Goal: Task Accomplishment & Management: Use online tool/utility

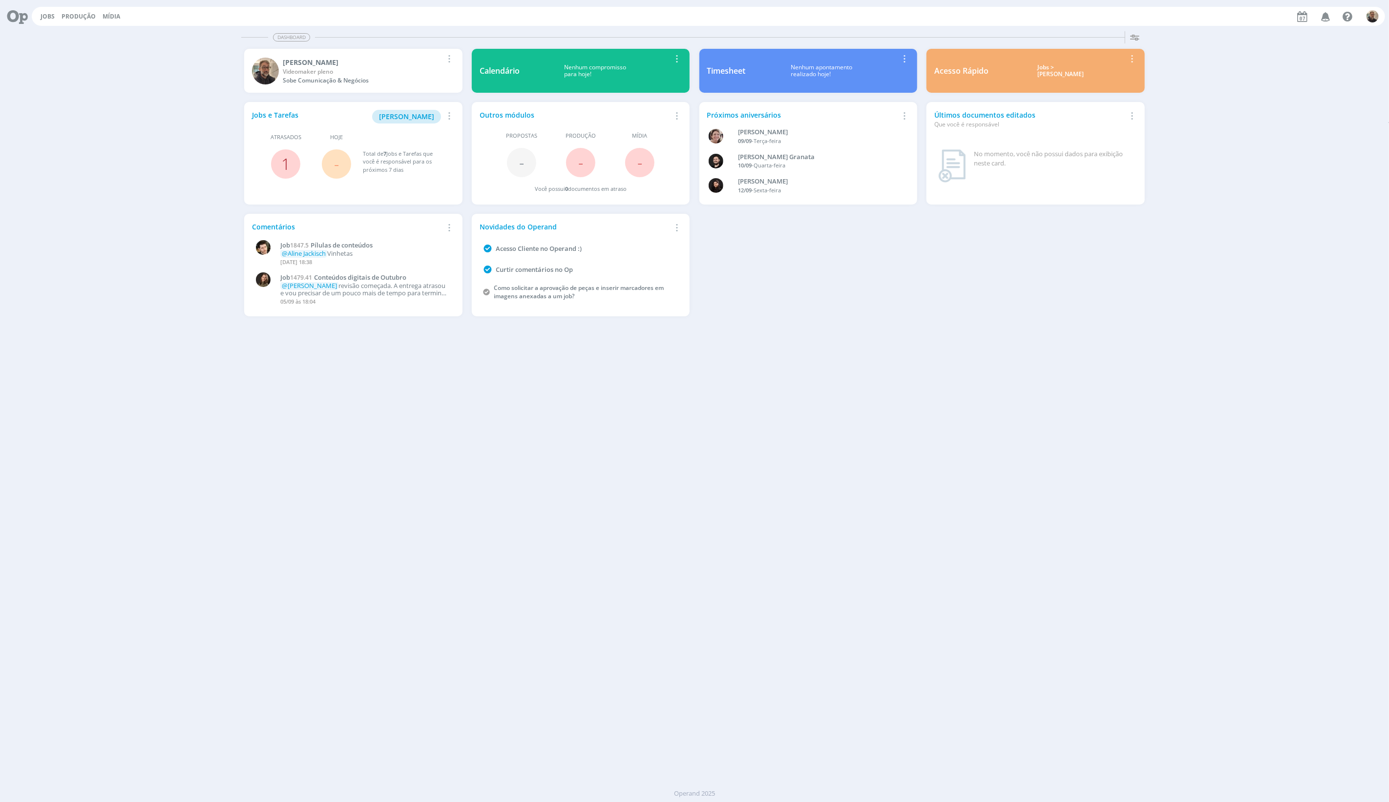
click at [281, 167] on link "1" at bounding box center [285, 163] width 9 height 21
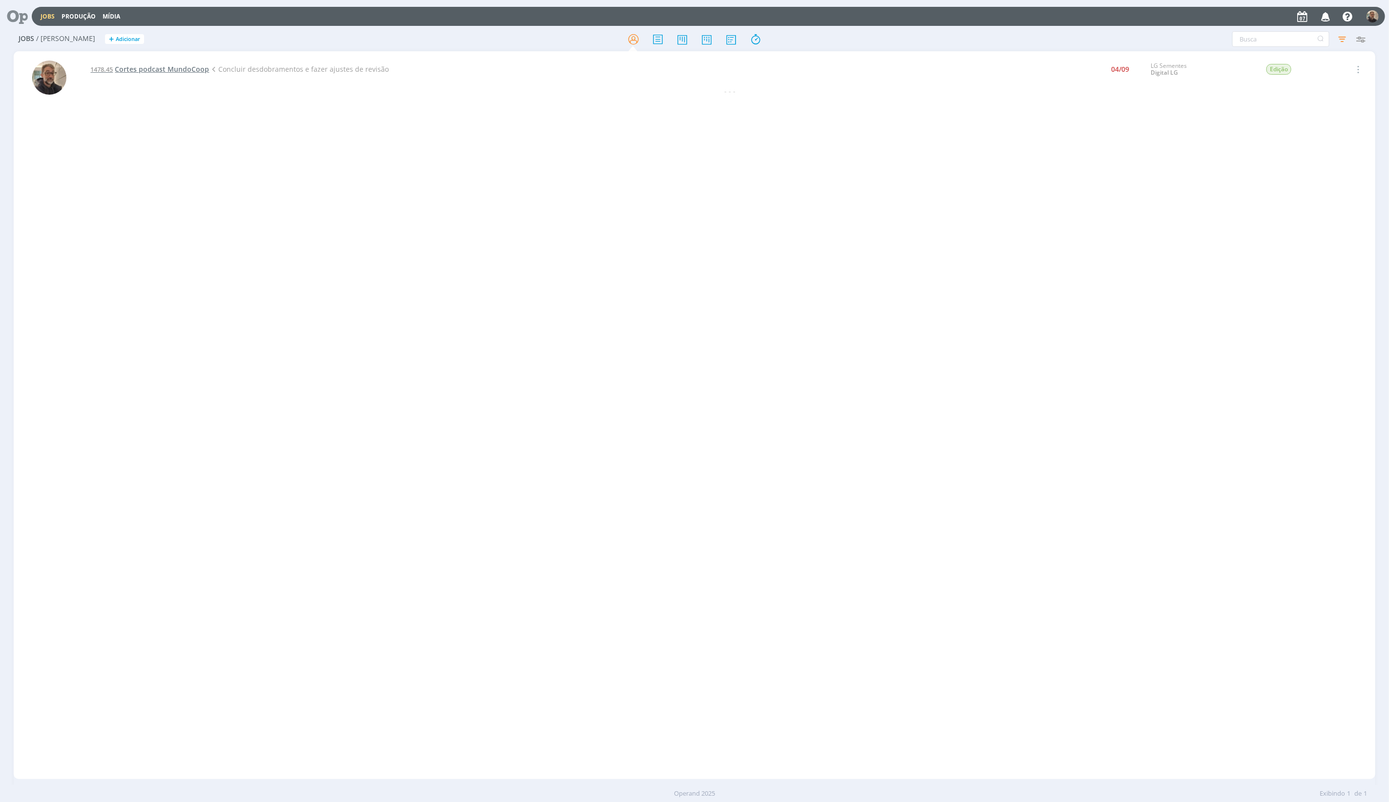
click at [172, 71] on span "Cortes podcast MundoCoop" at bounding box center [162, 68] width 94 height 9
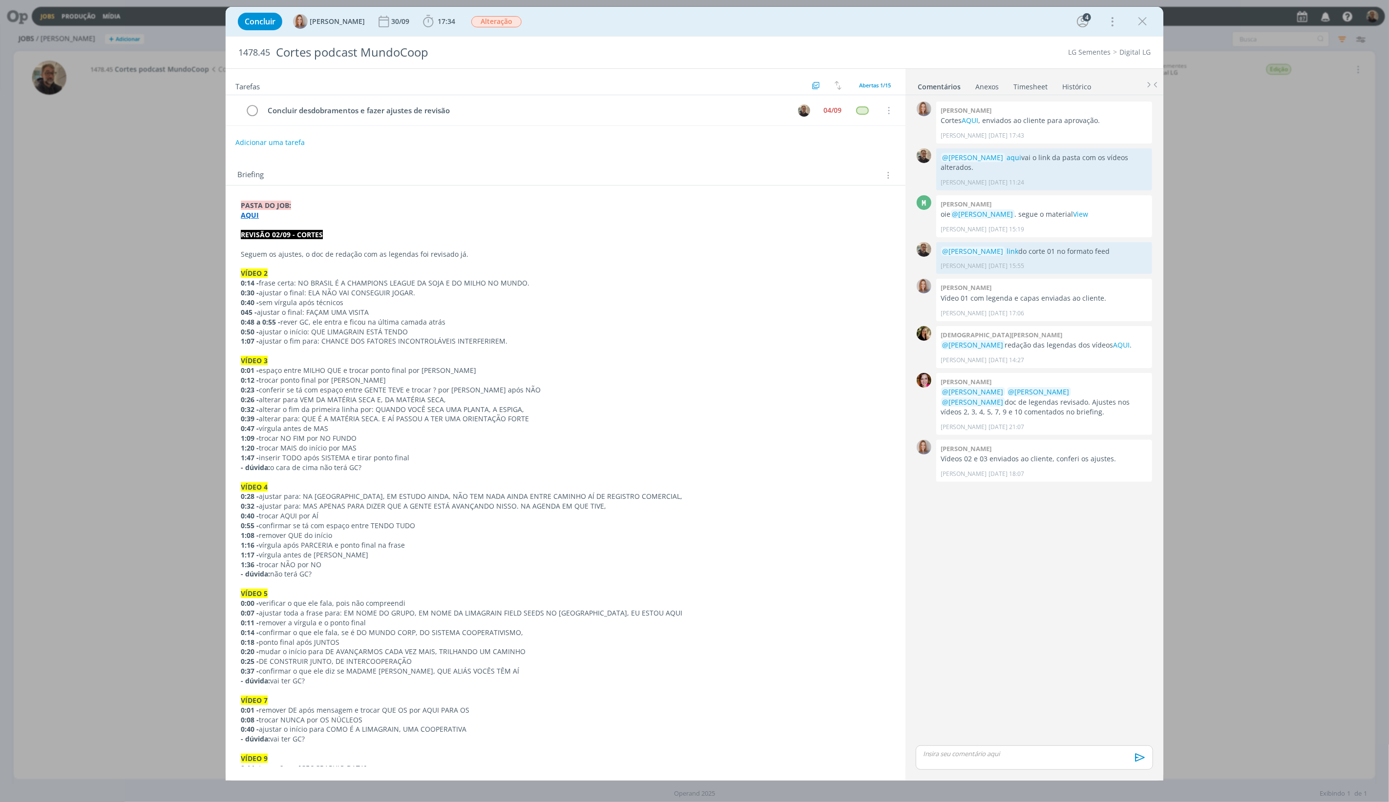
drag, startPoint x: 311, startPoint y: 494, endPoint x: 314, endPoint y: 499, distance: 5.0
click at [311, 494] on p "0:28 - ajustar para: NA [GEOGRAPHIC_DATA], EM ESTUDO AINDA, NÃO TEM NADA AINDA …" at bounding box center [566, 497] width 650 height 10
drag, startPoint x: 304, startPoint y: 496, endPoint x: 632, endPoint y: 496, distance: 328.7
click at [632, 496] on p "0:28 - ajustar para: NA [GEOGRAPHIC_DATA], EM ESTUDO AINDA, NÃO TEM NADA AINDA …" at bounding box center [565, 497] width 649 height 10
copy p "NA [GEOGRAPHIC_DATA], EM ESTUDO AINDA, NÃO TEM NADA AINDA ENTRE CAMINHO AÍ DE R…"
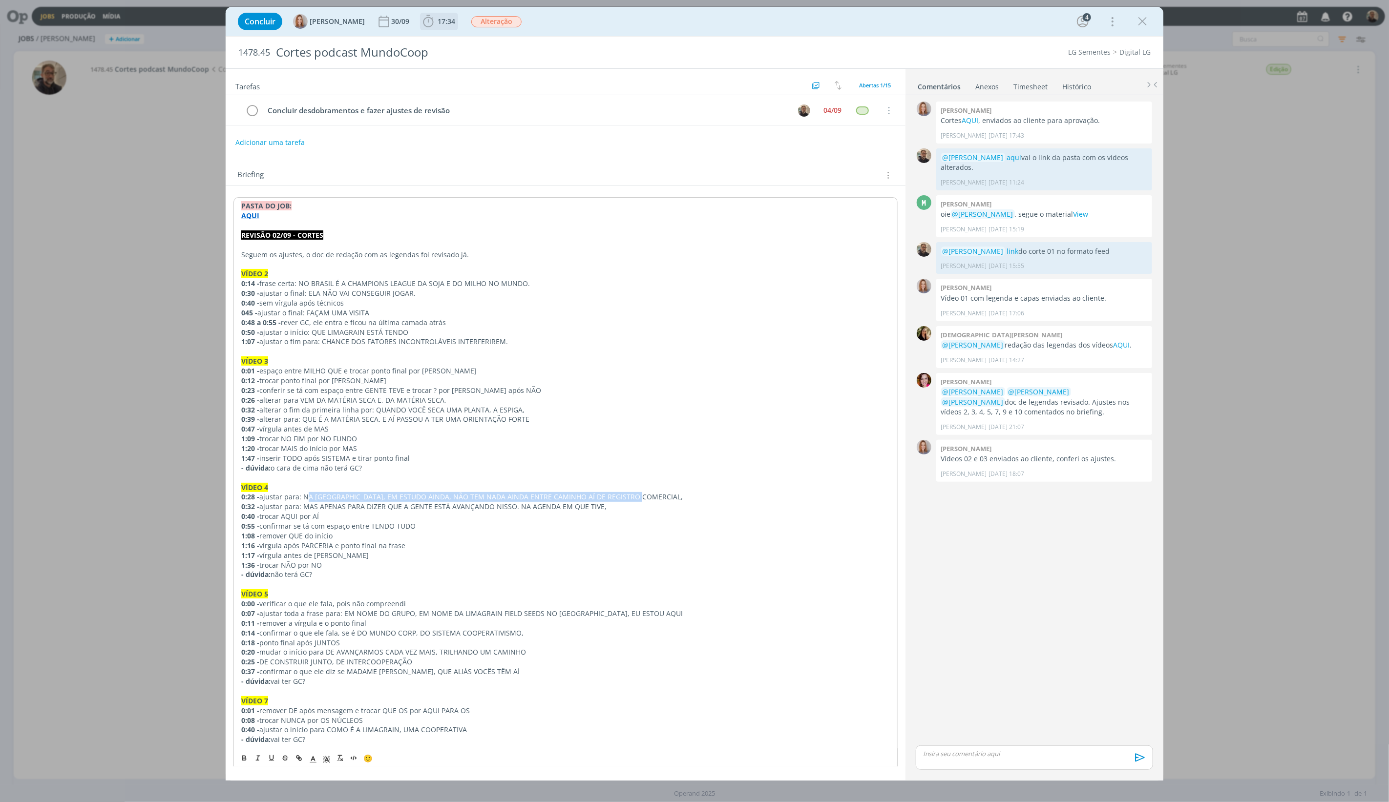
click at [437, 20] on b "17:34" at bounding box center [446, 21] width 21 height 7
click at [446, 42] on icon "dialog" at bounding box center [442, 43] width 17 height 13
drag, startPoint x: 303, startPoint y: 505, endPoint x: 604, endPoint y: 505, distance: 300.8
click at [604, 505] on p "0:32 - ajustar para: MAS APENAS PARA DIZER QUE A GENTE ESTÁ AVANÇANDO NISSO. NA…" at bounding box center [566, 507] width 650 height 10
copy p "MAS APENAS PARA DIZER QUE A GENTE ESTÁ AVANÇANDO NISSO. NA AGENDA EM QUE TIVE,"
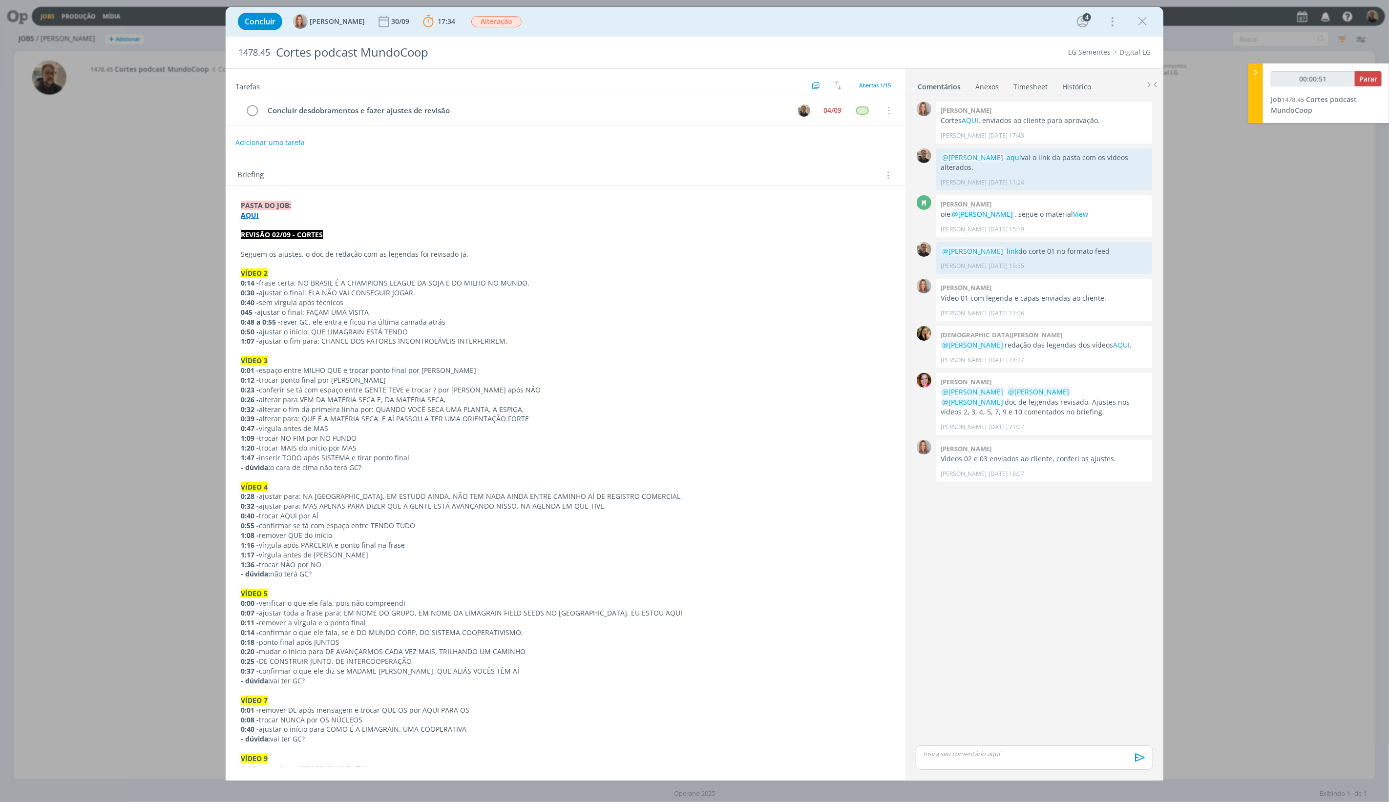
click at [302, 523] on p "0:55 - confirmar se tá com espaço entre TENDO TUDO" at bounding box center [566, 526] width 650 height 10
click at [320, 522] on p "0:55 - confirmar se tá com espaço entre TENDO TUDO" at bounding box center [566, 526] width 650 height 10
drag, startPoint x: 305, startPoint y: 515, endPoint x: 329, endPoint y: 518, distance: 23.6
click at [329, 518] on p "0:40 - trocar AQUI por AÍ" at bounding box center [566, 516] width 650 height 10
click at [307, 544] on p "1:16 - vírgula após PARCERIA e ponto final na frase" at bounding box center [566, 546] width 650 height 10
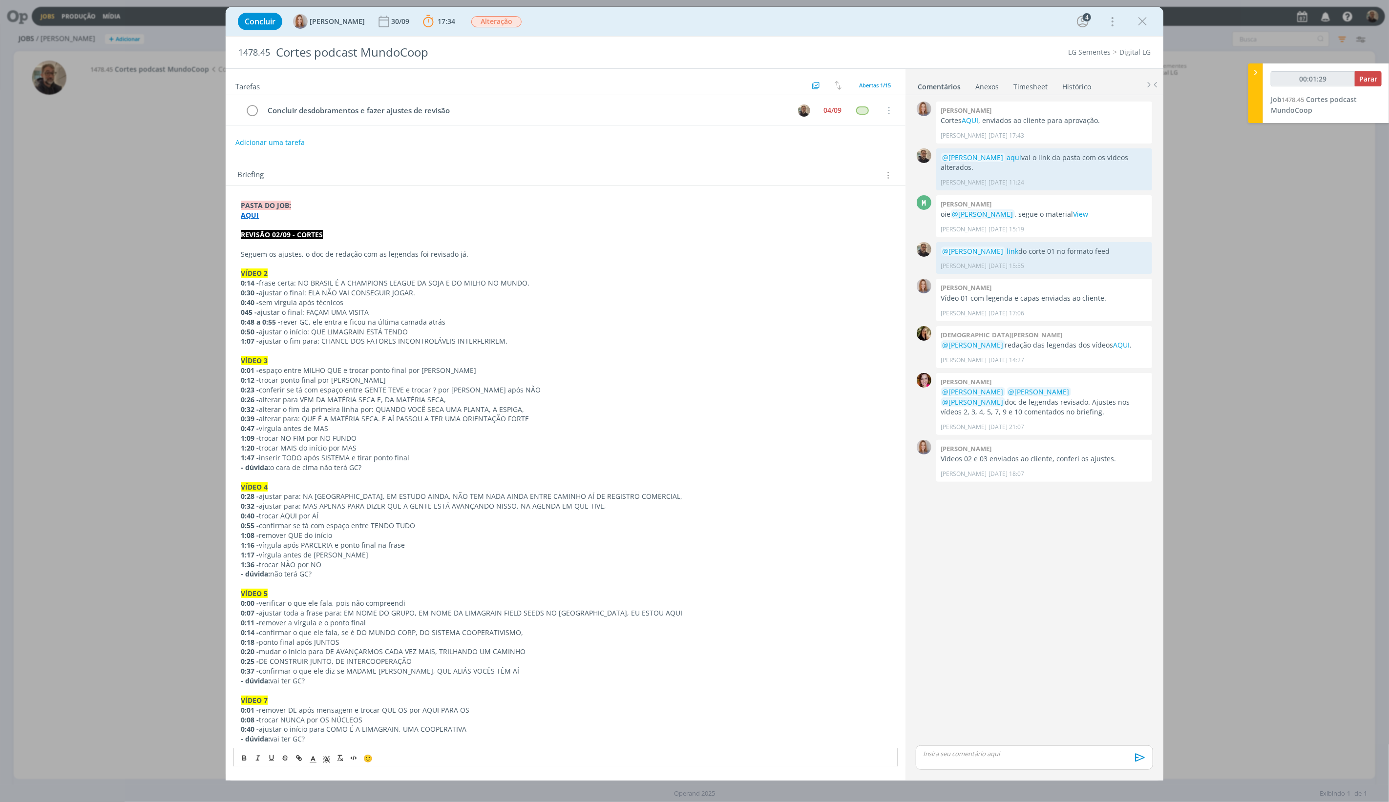
drag, startPoint x: 340, startPoint y: 526, endPoint x: 456, endPoint y: 529, distance: 115.8
click at [455, 529] on p "0:55 - confirmar se tá com espaço entre TENDO TUDO" at bounding box center [566, 526] width 650 height 10
click at [278, 552] on p "1:17 - vírgula antes de [PERSON_NAME]" at bounding box center [566, 555] width 650 height 10
drag, startPoint x: 261, startPoint y: 545, endPoint x: 397, endPoint y: 545, distance: 136.3
click at [397, 545] on p "1:16 - vírgula após PARCERIA e ponto final na frase" at bounding box center [566, 546] width 650 height 10
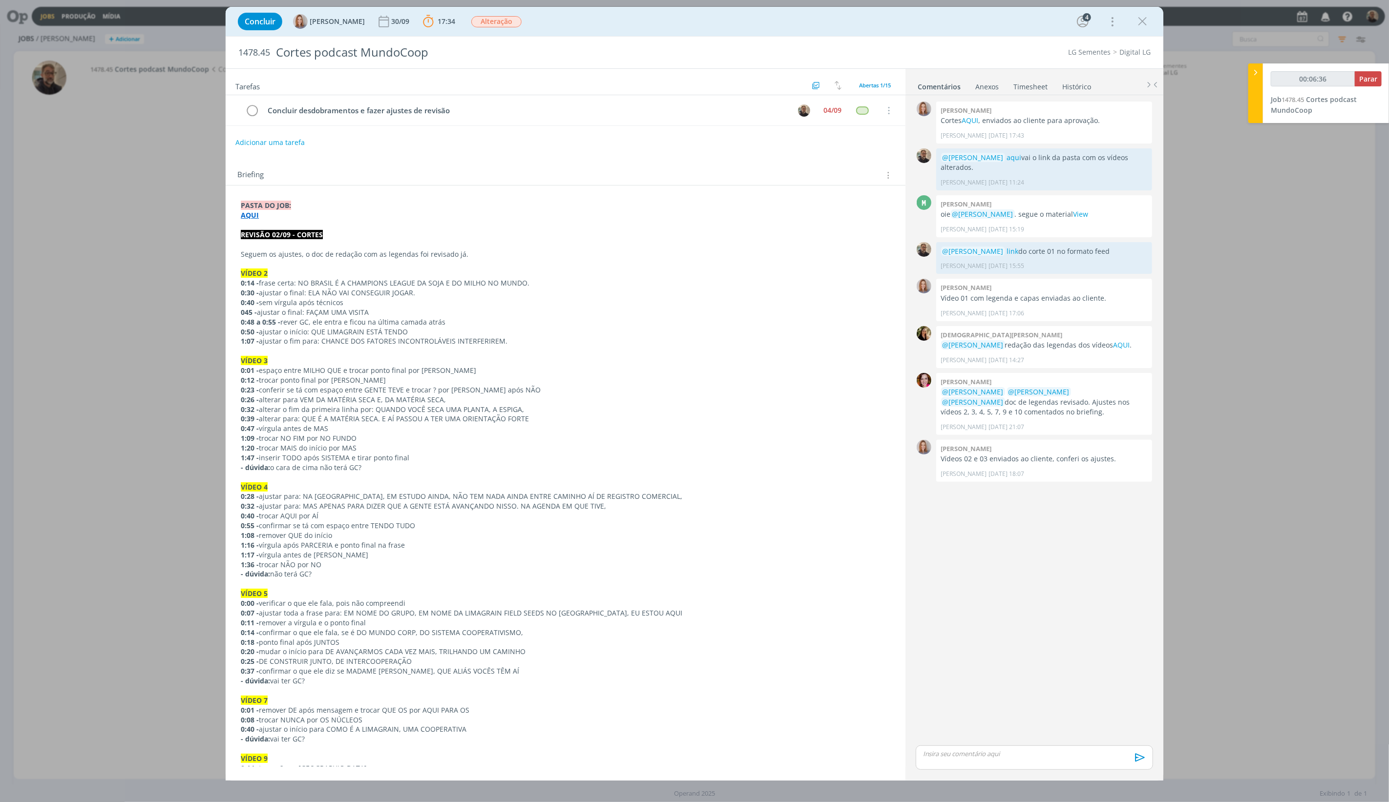
click at [325, 564] on p "1:36 - trocar NÃO por NO" at bounding box center [566, 565] width 650 height 10
drag, startPoint x: 299, startPoint y: 557, endPoint x: 360, endPoint y: 558, distance: 61.5
click at [360, 558] on p "1:17 - vírgula antes de [PERSON_NAME]" at bounding box center [566, 555] width 650 height 10
drag, startPoint x: 277, startPoint y: 574, endPoint x: 320, endPoint y: 575, distance: 42.5
click at [320, 575] on p "- dúvida: não terá GC?" at bounding box center [566, 574] width 650 height 10
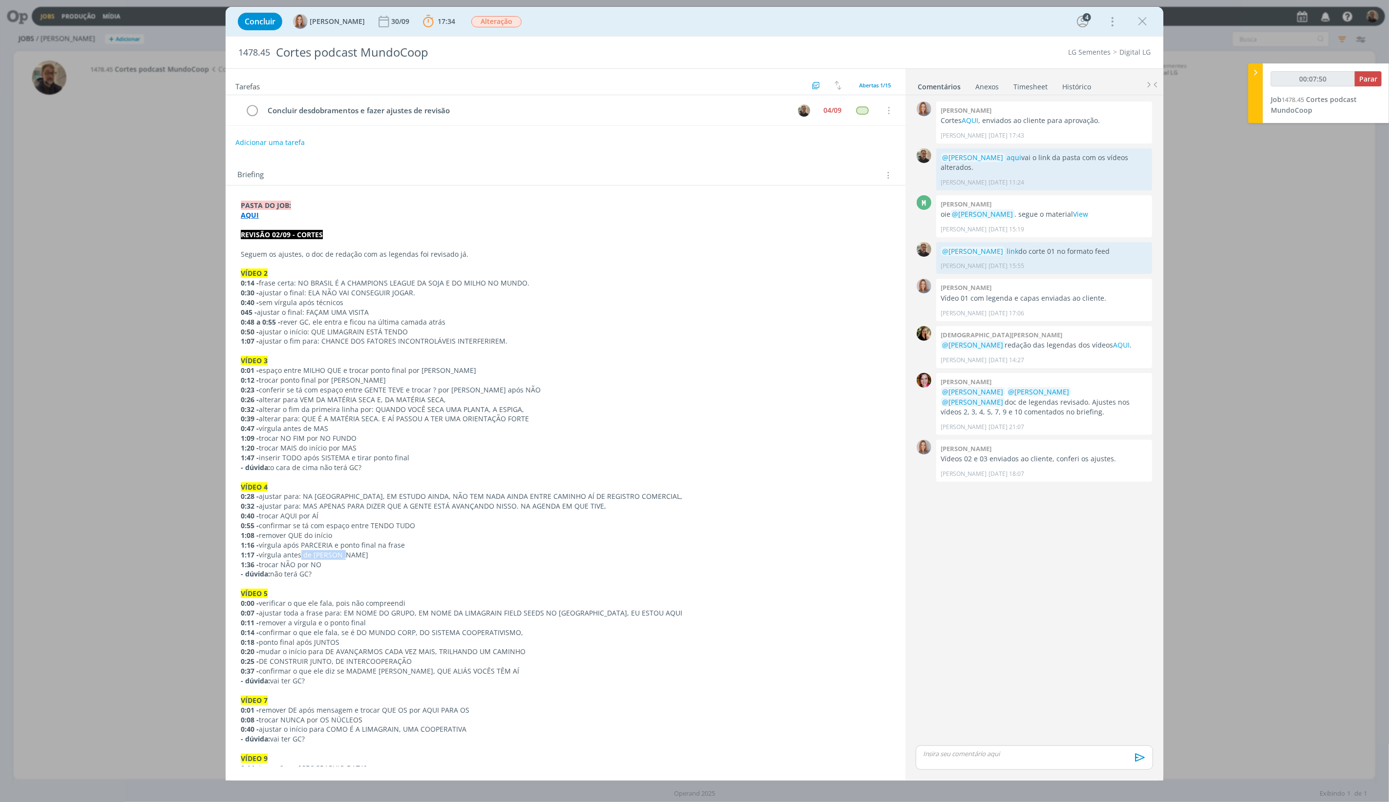
click at [399, 581] on p "dialog" at bounding box center [566, 584] width 650 height 10
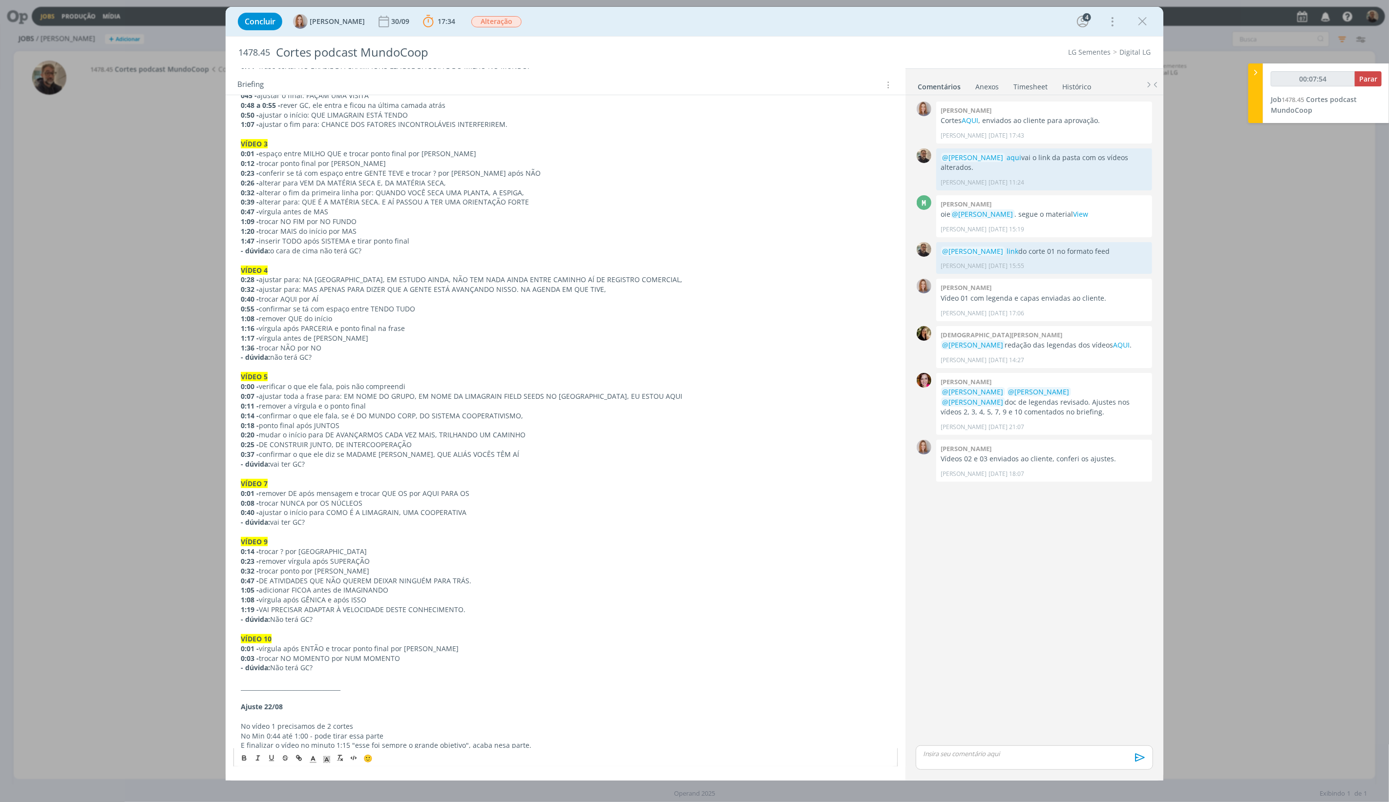
drag, startPoint x: 241, startPoint y: 374, endPoint x: 348, endPoint y: 462, distance: 138.8
click at [348, 462] on div "PASTA DO JOB: AQUI REVISÃO 02/09 - CORTES Seguem os ajustes, o doc de redação c…" at bounding box center [565, 702] width 664 height 1444
click at [354, 399] on p "0:07 - ajustar toda a frase para: EM NOME DO GRUPO, EM NOME DA LIMAGRAIN FIELD …" at bounding box center [566, 397] width 650 height 10
drag, startPoint x: 239, startPoint y: 377, endPoint x: 508, endPoint y: 467, distance: 284.0
click at [508, 467] on div "PASTA DO JOB: AQUI REVISÃO 02/09 - CORTES Seguem os ajustes, o doc de redação c…" at bounding box center [565, 702] width 664 height 1444
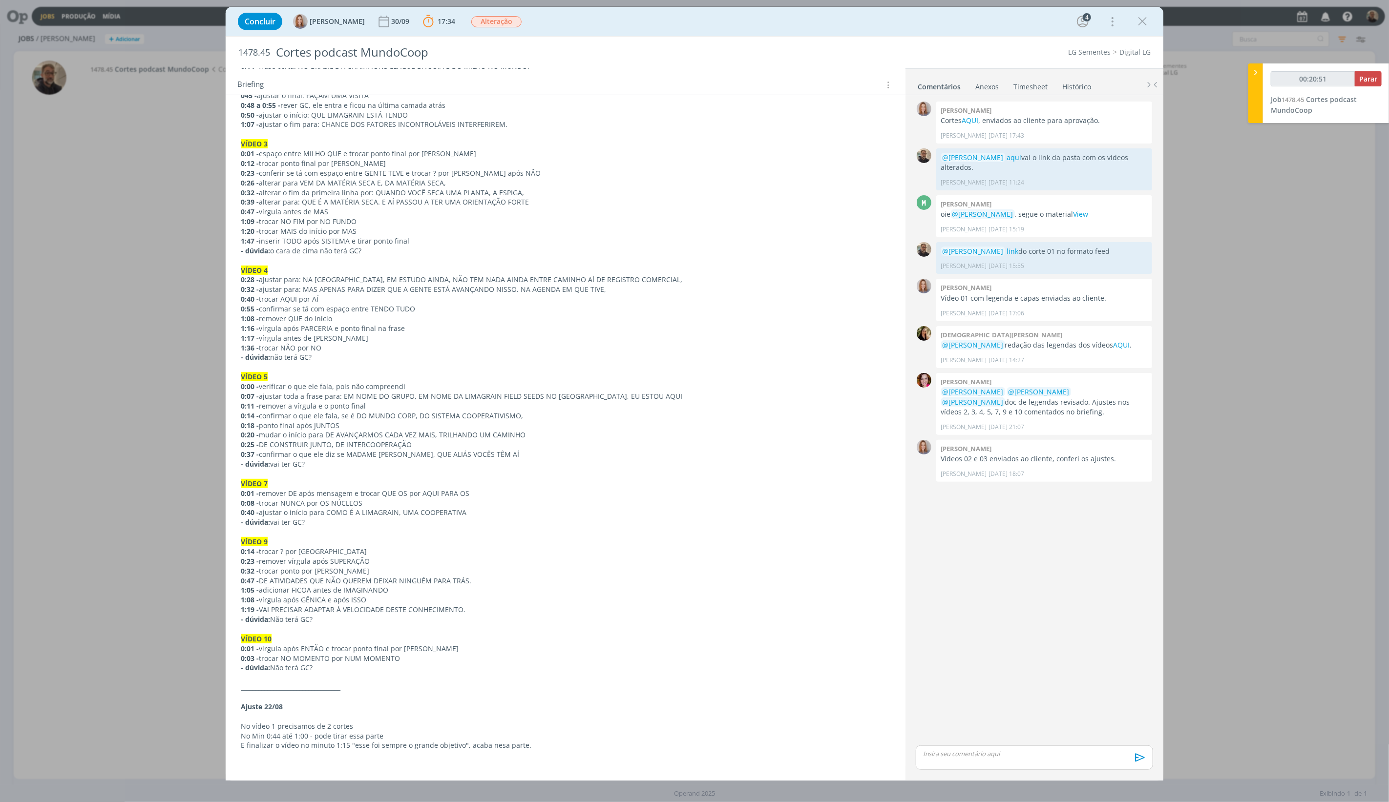
click at [287, 409] on p "0:11 - remover a vírgula e o ponto final" at bounding box center [566, 406] width 650 height 10
drag, startPoint x: 289, startPoint y: 387, endPoint x: 430, endPoint y: 386, distance: 141.6
click at [430, 386] on p "0:00 - verificar o que ele fala, pois não compreendi" at bounding box center [566, 387] width 650 height 10
click at [290, 408] on p "0:11 - remover a vírgula e o ponto final" at bounding box center [566, 406] width 650 height 10
drag, startPoint x: 261, startPoint y: 396, endPoint x: 651, endPoint y: 392, distance: 390.2
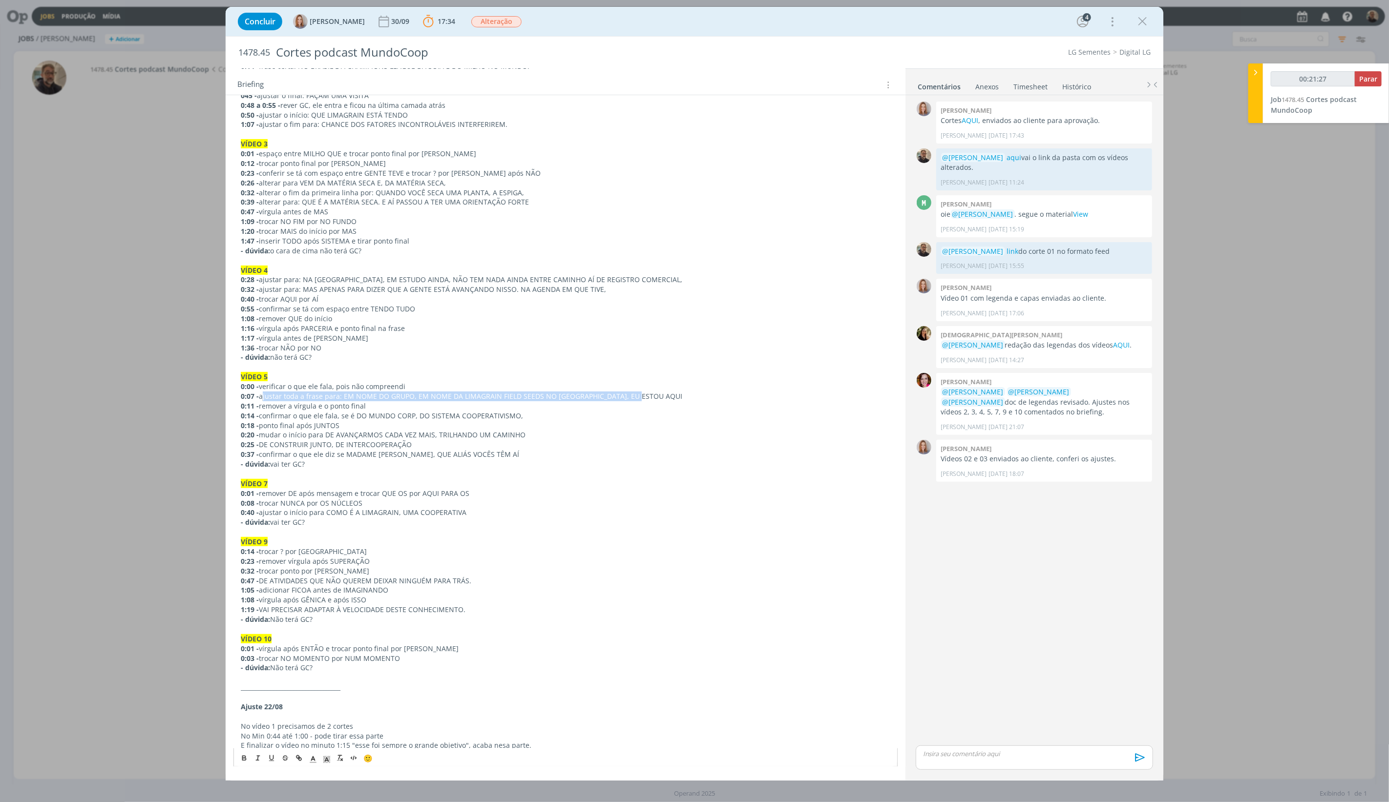
click at [651, 392] on p "0:07 - ajustar toda a frase para: EM NOME DO GRUPO, EM NOME DA LIMAGRAIN FIELD …" at bounding box center [566, 397] width 650 height 10
click at [367, 406] on p "0:11 - remover a vírgula e o ponto final" at bounding box center [566, 406] width 650 height 10
drag, startPoint x: 343, startPoint y: 396, endPoint x: 651, endPoint y: 396, distance: 307.2
click at [651, 396] on p "0:07 - ajustar toda a frase para: EM NOME DO GRUPO, EM NOME DA LIMAGRAIN FIELD …" at bounding box center [566, 397] width 650 height 10
copy p "EM NOME DO GRUPO, EM NOME DA LIMAGRAIN FIELD SEEDS NO [GEOGRAPHIC_DATA], EU EST…"
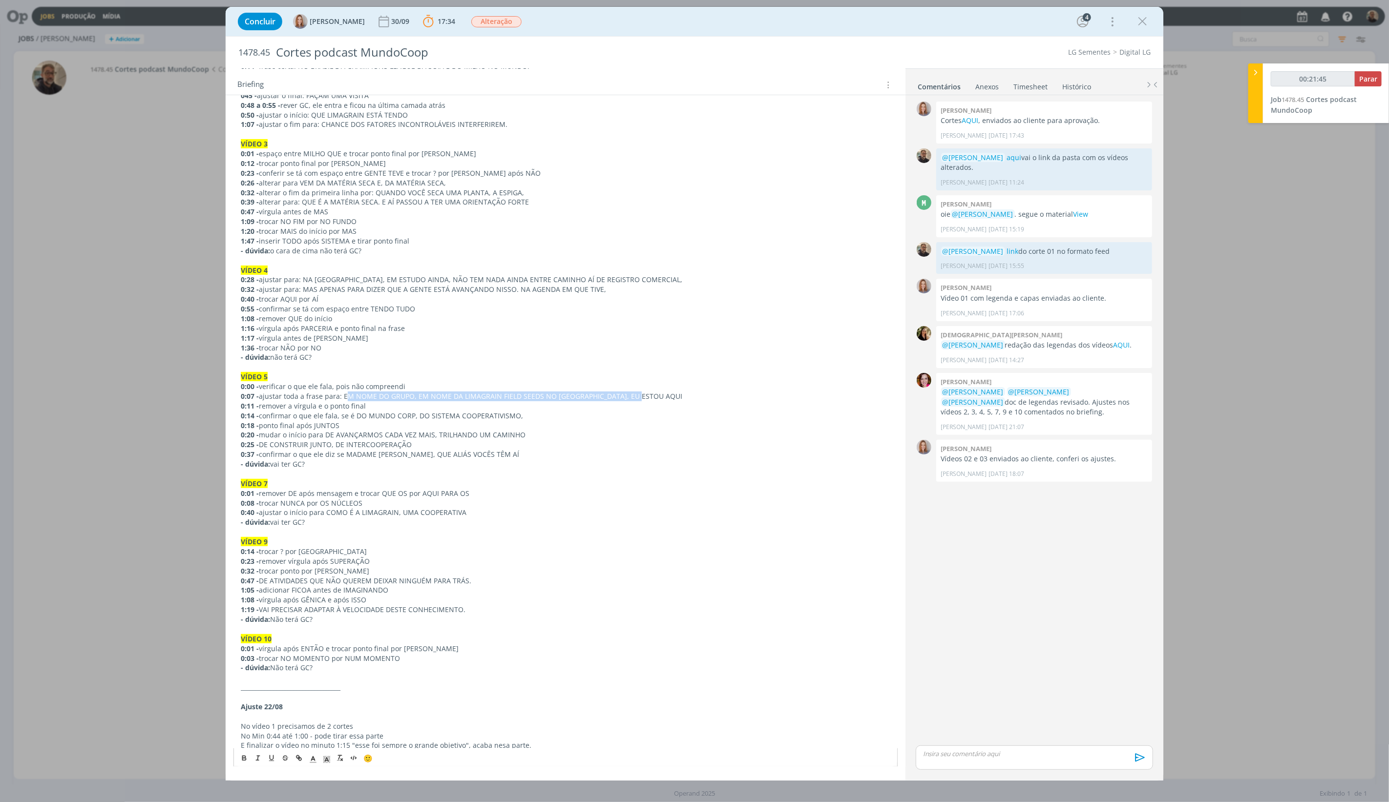
drag, startPoint x: 281, startPoint y: 406, endPoint x: 417, endPoint y: 406, distance: 135.3
click at [417, 406] on p "0:11 - remover a vírgula e o ponto final" at bounding box center [566, 406] width 650 height 10
click at [374, 428] on p "0:18 - ponto final após JUNTOS" at bounding box center [566, 426] width 650 height 10
click at [334, 433] on p "0:20 - mudar o início para DE AVANÇARMOS CADA VEZ MAIS, TRILHANDO UM CAMINHO" at bounding box center [566, 435] width 650 height 10
drag, startPoint x: 308, startPoint y: 438, endPoint x: 531, endPoint y: 435, distance: 222.7
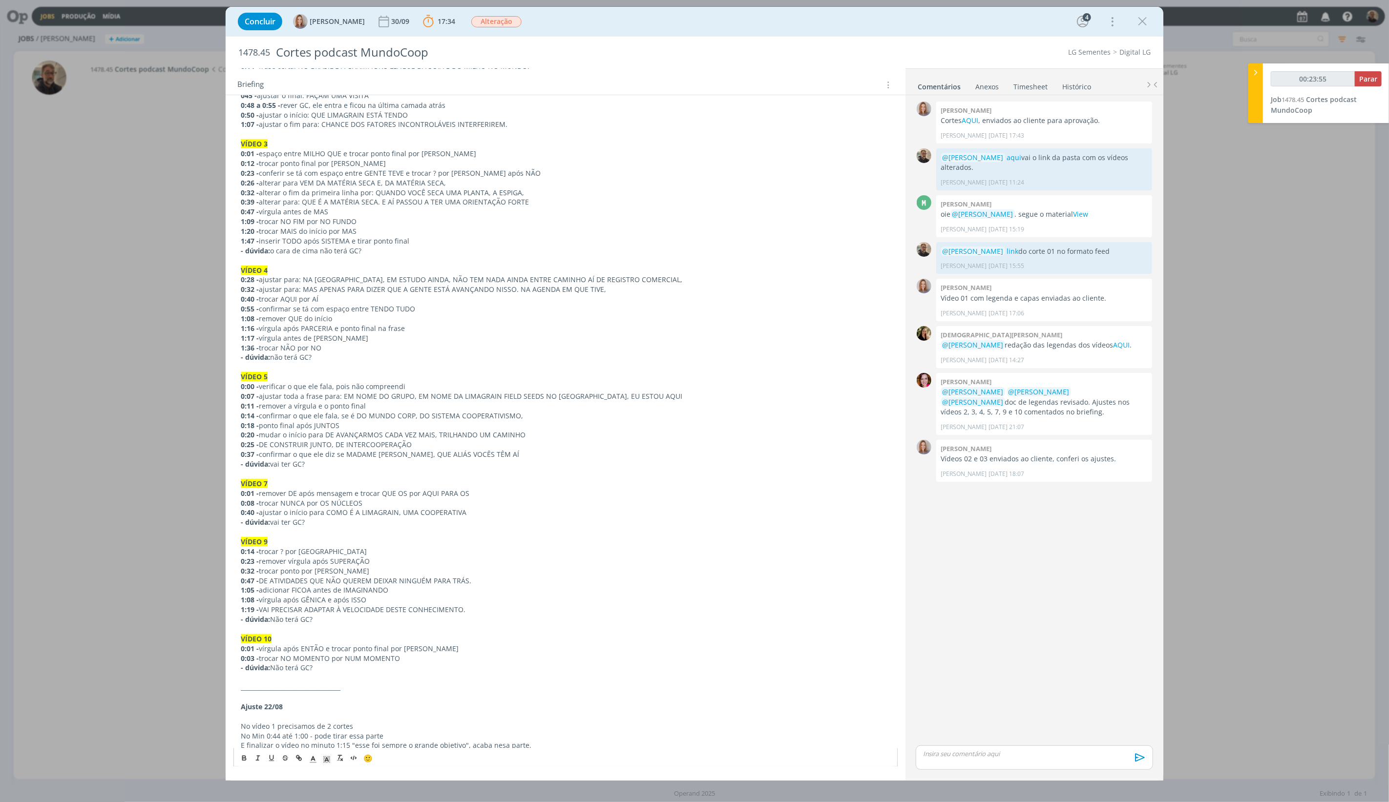
click at [531, 435] on p "0:20 - mudar o início para DE AVANÇARMOS CADA VEZ MAIS, TRILHANDO UM CAMINHO" at bounding box center [566, 435] width 650 height 10
click at [349, 437] on p "0:20 - mudar o início para DE AVANÇARMOS CADA VEZ MAIS, TRILHANDO UM CAMINHO" at bounding box center [566, 435] width 650 height 10
drag, startPoint x: 326, startPoint y: 435, endPoint x: 530, endPoint y: 433, distance: 204.6
click at [530, 433] on p "0:20 - mudar o início para DE AVANÇARMOS CADA VEZ MAIS, TRILHANDO UM CAMINHO" at bounding box center [566, 435] width 650 height 10
copy p "DE AVANÇARMOS CADA VEZ MAIS, TRILHANDO UM CAMINHO"
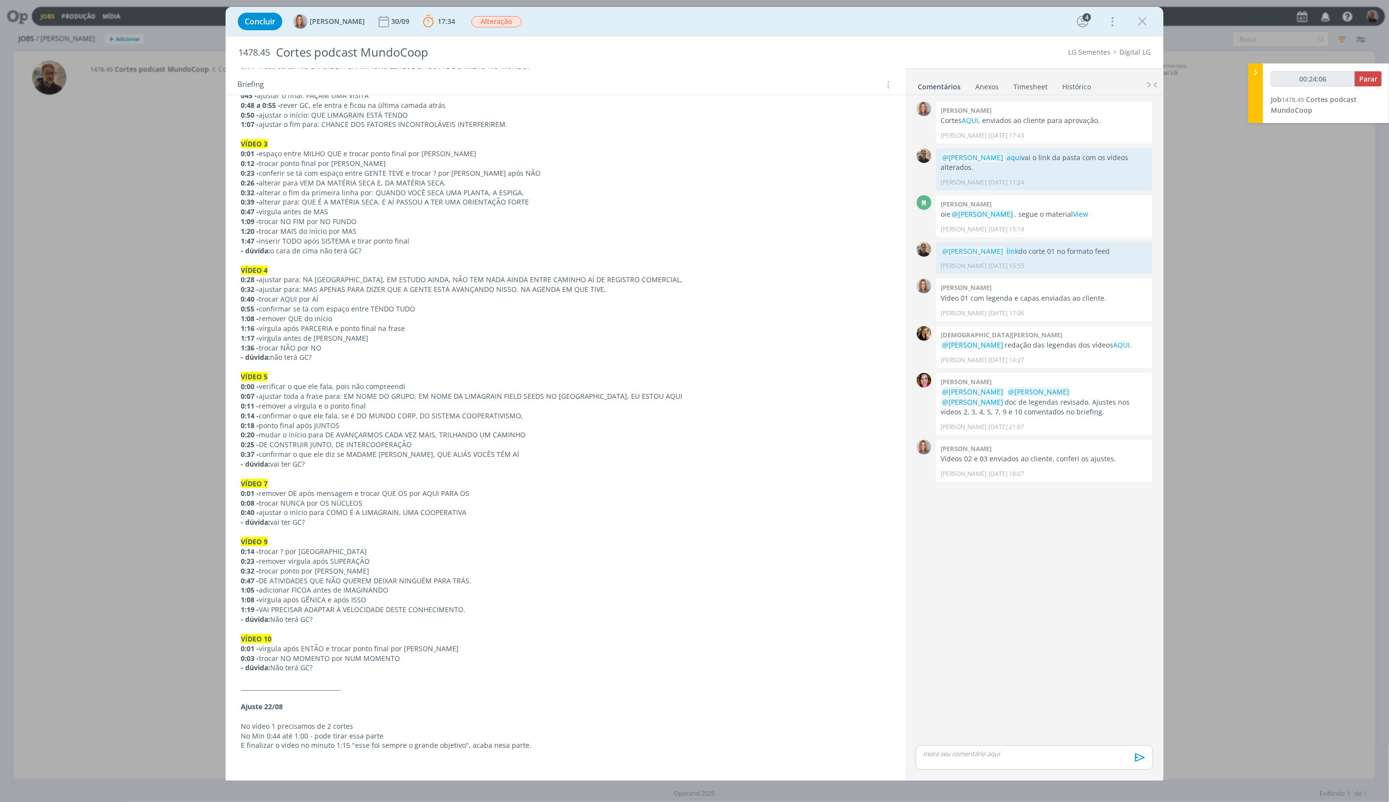
click at [281, 442] on p "0:25 - DE CONSTRUIR JUNTO, DE INTERCOOPERAÇÃO" at bounding box center [566, 445] width 650 height 10
drag, startPoint x: 262, startPoint y: 444, endPoint x: 418, endPoint y: 443, distance: 155.8
click at [418, 443] on p "0:25 - DE CONSTRUIR JUNTO, DE INTERCOOPERAÇÃO" at bounding box center [566, 445] width 650 height 10
copy p "DE CONSTRUIR JUNTO, DE INTERCOOPERAÇÃO"
click at [292, 453] on p "0:37 - confirmar o que ele diz se MADAME [PERSON_NAME], QUE ALIÁS VOCÊS TÊM AÍ" at bounding box center [566, 455] width 650 height 10
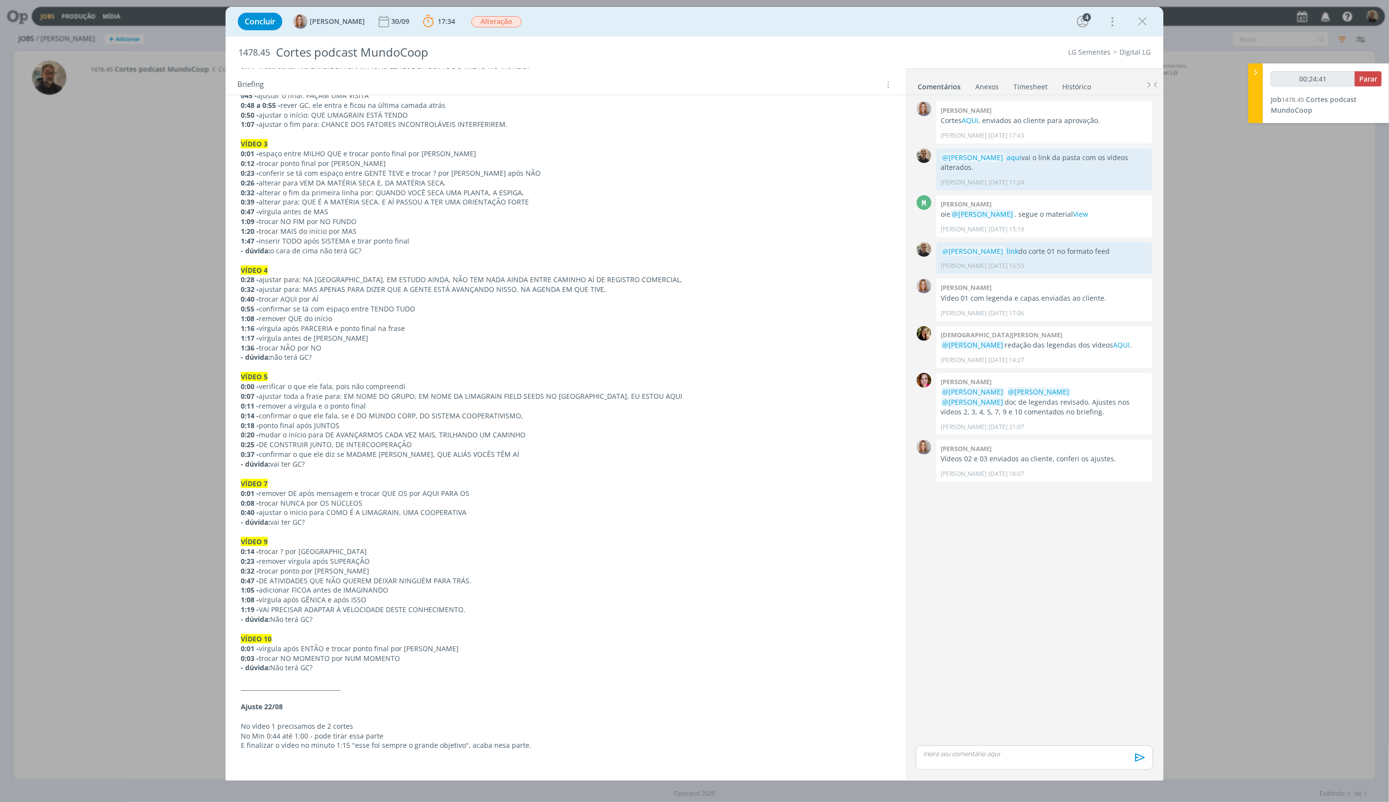
click at [361, 451] on p "0:37 - confirmar o que ele diz se MADAME [PERSON_NAME], QUE ALIÁS VOCÊS TÊM AÍ" at bounding box center [566, 455] width 650 height 10
click at [367, 453] on p "0:37 - confirmar o que ele diz se MADAME [PERSON_NAME], QUE ALIÁS VOCÊS TÊM AÍ" at bounding box center [566, 455] width 650 height 10
drag, startPoint x: 345, startPoint y: 455, endPoint x: 496, endPoint y: 454, distance: 151.4
click at [496, 454] on p "0:37 - confirmar o que ele diz se MADAME [PERSON_NAME], QUE ALIÁS VOCÊS TÊM AÍ" at bounding box center [566, 455] width 650 height 10
copy p "MADAME [PERSON_NAME], QUE ALIÁS VOCÊS TÊM AÍ"
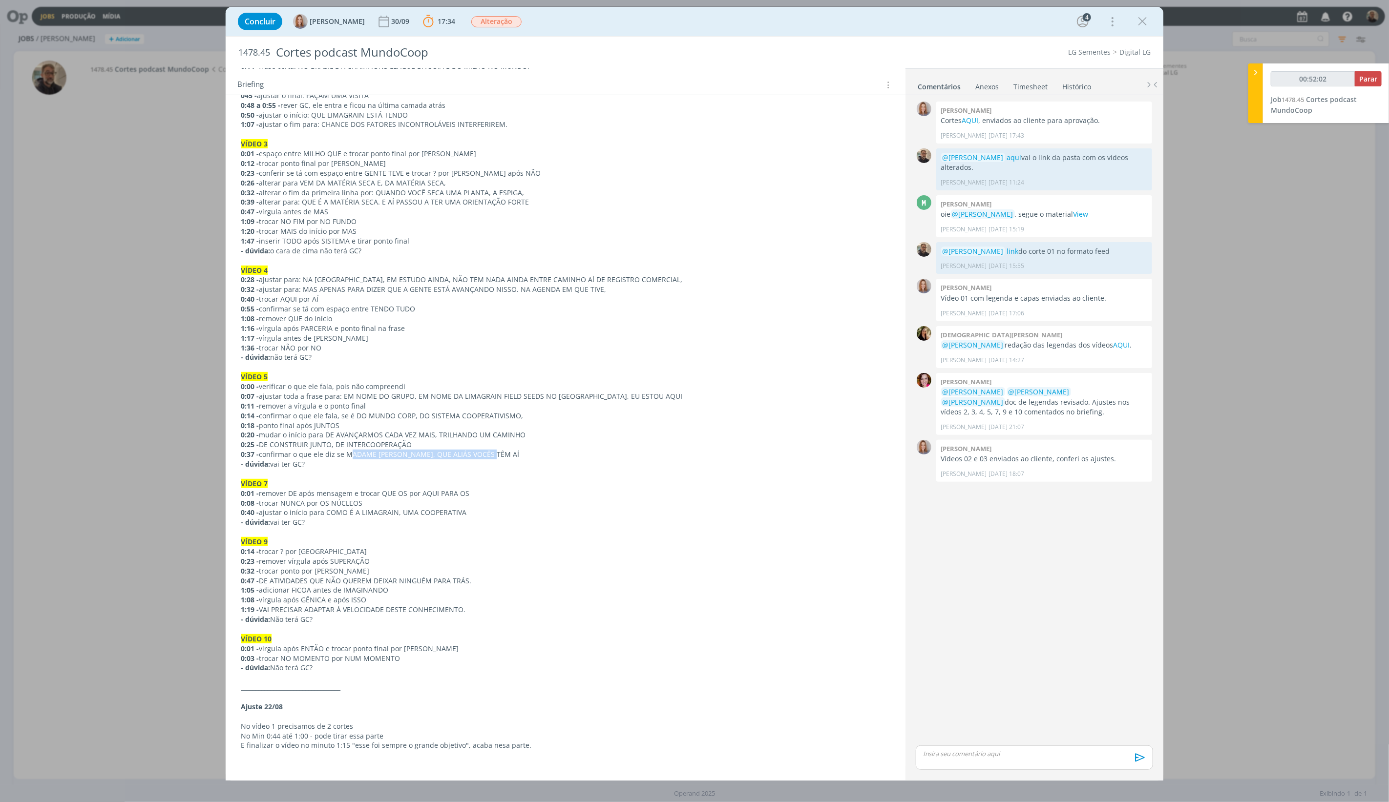
scroll to position [434, 0]
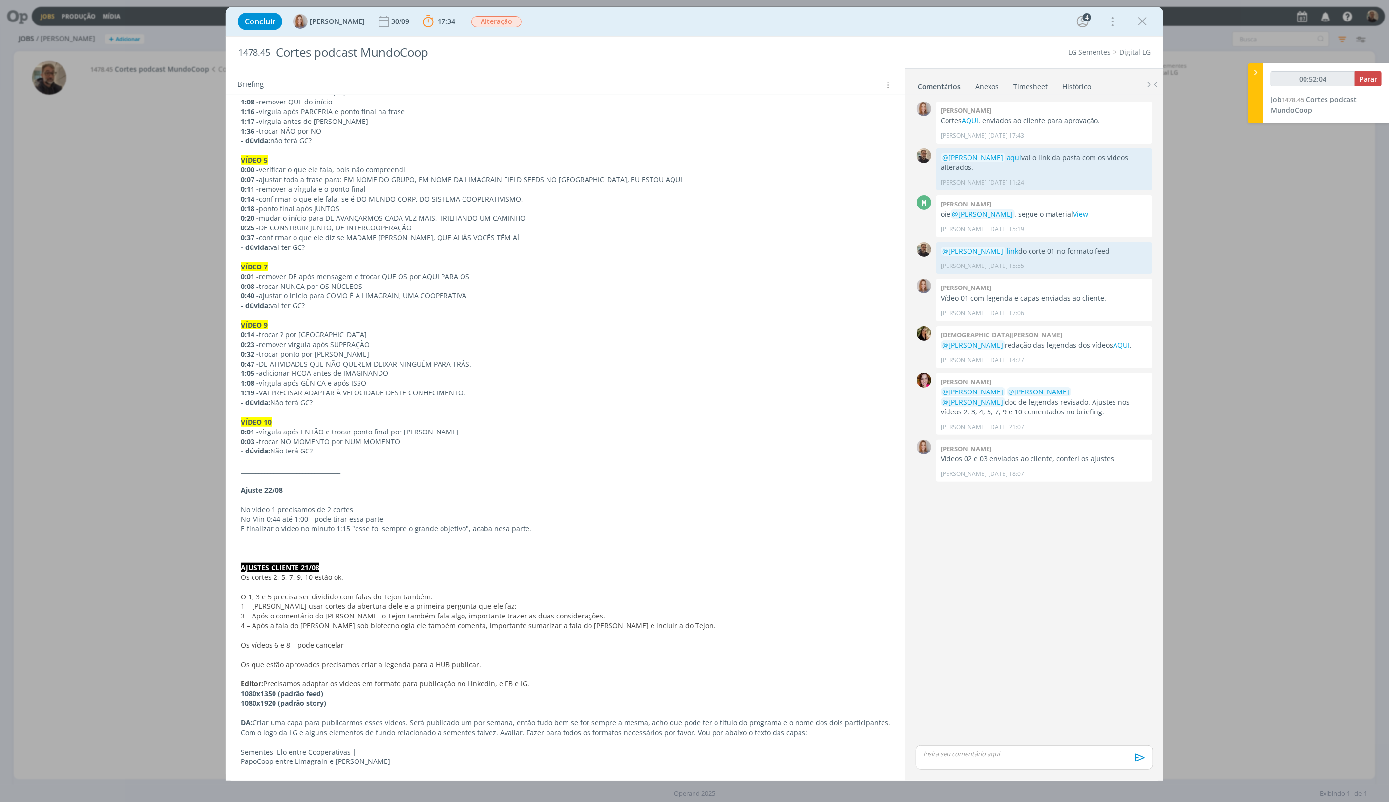
click at [303, 282] on p "0:08 - trocar NUNCA por OS NÚCLEOS" at bounding box center [566, 287] width 650 height 10
click at [973, 119] on link "AQUI" at bounding box center [970, 120] width 17 height 9
click at [333, 298] on p "0:40 - ajustar o início para COMO É A LIMAGRAIN, UMA COOPERATIVA" at bounding box center [566, 296] width 650 height 10
drag, startPoint x: 326, startPoint y: 295, endPoint x: 485, endPoint y: 295, distance: 159.2
click at [485, 295] on p "0:40 - ajustar o início para COMO É A LIMAGRAIN, UMA COOPERATIVA" at bounding box center [565, 297] width 649 height 10
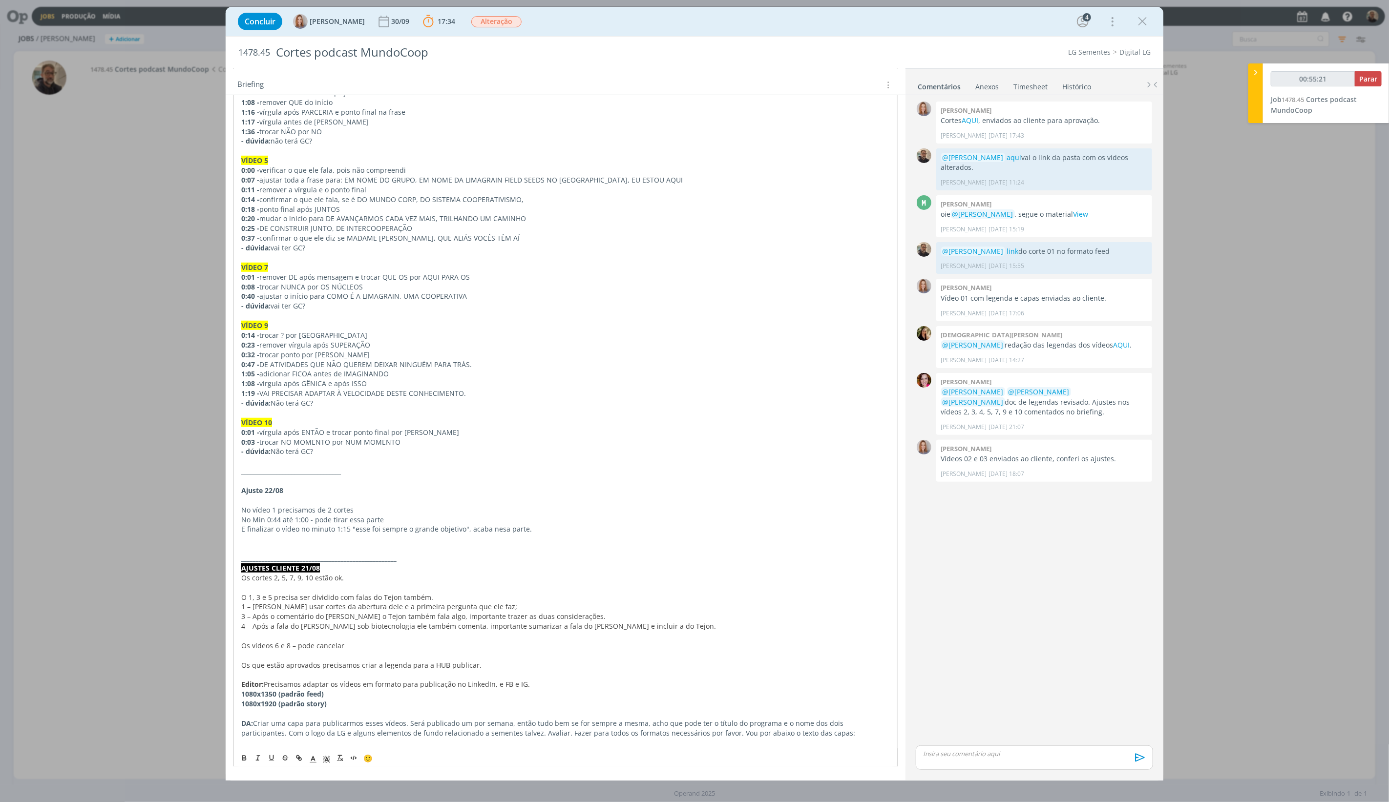
copy p "COMO É A LIMAGRAIN, UMA COOPERATIVA"
click at [287, 364] on p "0:47 - DE ATIVIDADES QUE NÃO QUEREM DEIXAR NINGUÉM PARA TRÁS." at bounding box center [566, 364] width 650 height 10
click at [342, 382] on p "1:08 - vírgula após GÊNICA e após ISSO" at bounding box center [566, 383] width 650 height 10
click at [340, 352] on p "0:32 - trocar ponto por [PERSON_NAME]" at bounding box center [566, 355] width 650 height 10
click at [288, 376] on p "1:05 - adicionar FICOA antes de IMAGINANDO" at bounding box center [566, 374] width 650 height 10
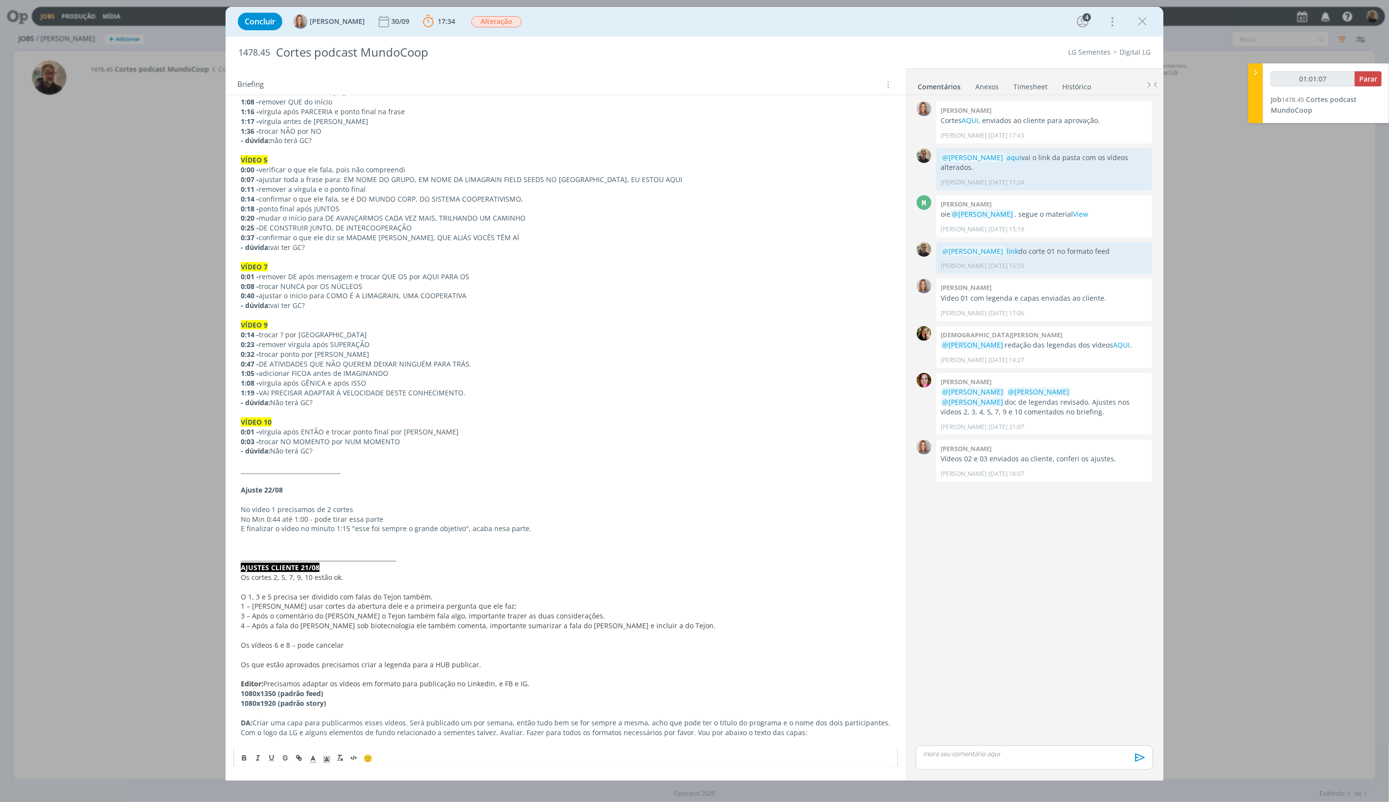
drag, startPoint x: 261, startPoint y: 363, endPoint x: 496, endPoint y: 360, distance: 234.9
click at [496, 360] on p "0:47 - DE ATIVIDADES QUE NÃO QUEREM DEIXAR NINGUÉM PARA TRÁS." at bounding box center [566, 364] width 650 height 10
copy p "DE ATIVIDADES QUE NÃO QUEREM DEIXAR NINGUÉM PARA TRÁS."
click at [309, 369] on p "1:05 - adicionar FICOA antes de IMAGINANDO" at bounding box center [566, 374] width 650 height 10
drag, startPoint x: 292, startPoint y: 372, endPoint x: 307, endPoint y: 370, distance: 15.3
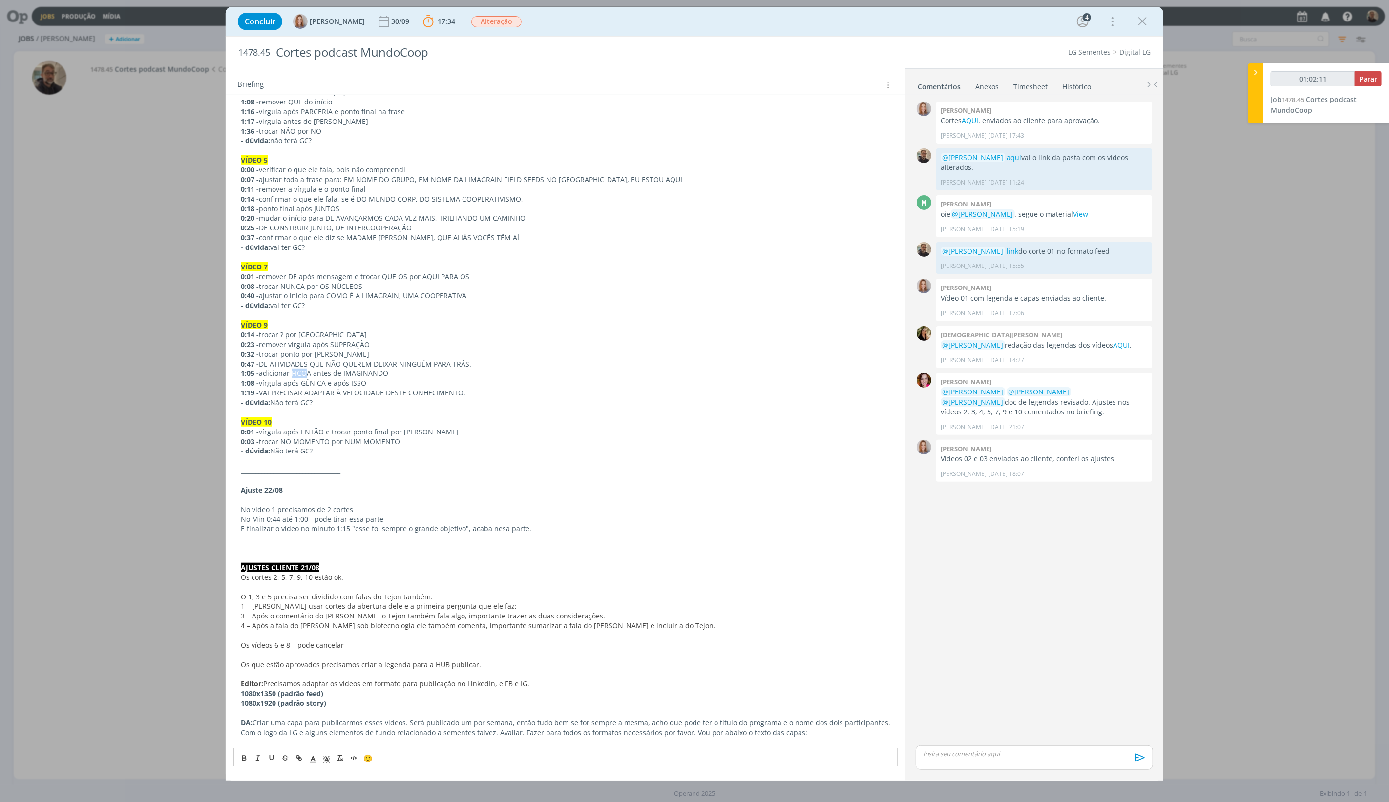
click at [307, 370] on p "1:05 - adicionar FICOA antes de IMAGINANDO" at bounding box center [566, 374] width 650 height 10
click at [292, 382] on p "1:08 - vírgula após GÊNICA e após ISSO" at bounding box center [566, 383] width 650 height 10
click at [320, 394] on p "1:19 - VAI PRECISAR ADAPTAR À VELOCIDADE DESTE CONHECIMENTO." at bounding box center [566, 393] width 650 height 10
drag, startPoint x: 262, startPoint y: 392, endPoint x: 483, endPoint y: 392, distance: 221.7
click at [483, 392] on p "1:19 - VAI PRECISAR ADAPTAR À VELOCIDADE DESTE CONHECIMENTO." at bounding box center [566, 393] width 650 height 10
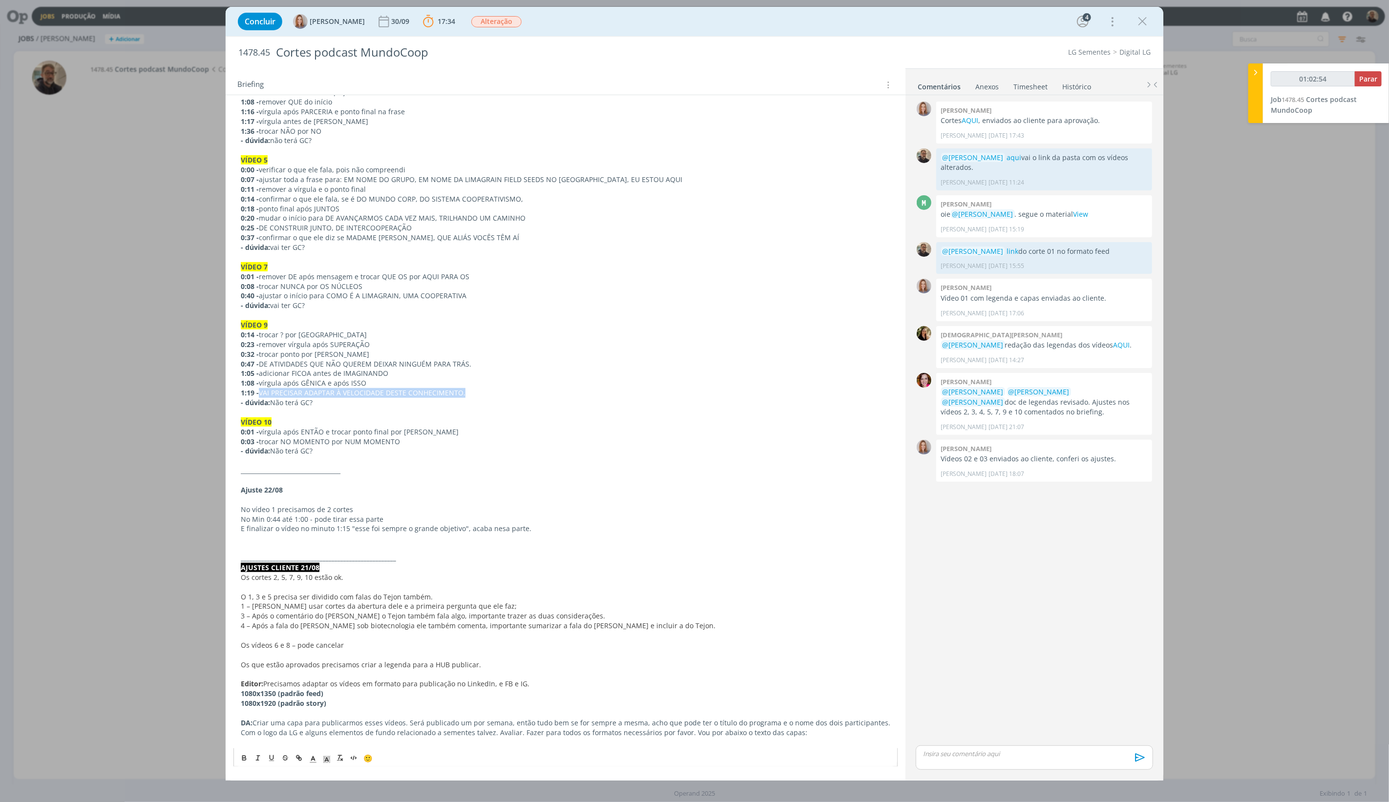
copy p "VAI PRECISAR ADAPTAR À VELOCIDADE DESTE CONHECIMENTO."
click at [287, 430] on p "0:01 - vírgula após ENTÃO e trocar ponto final por [PERSON_NAME]" at bounding box center [566, 432] width 650 height 10
click at [345, 433] on p "0:01 - vírgula após ENTÃO e trocar ponto final por [PERSON_NAME]" at bounding box center [566, 432] width 650 height 10
click at [439, 431] on p "0:01 - vírgula após ENTÃO e trocar ponto final por [PERSON_NAME]" at bounding box center [566, 432] width 650 height 10
type input "01:27:04"
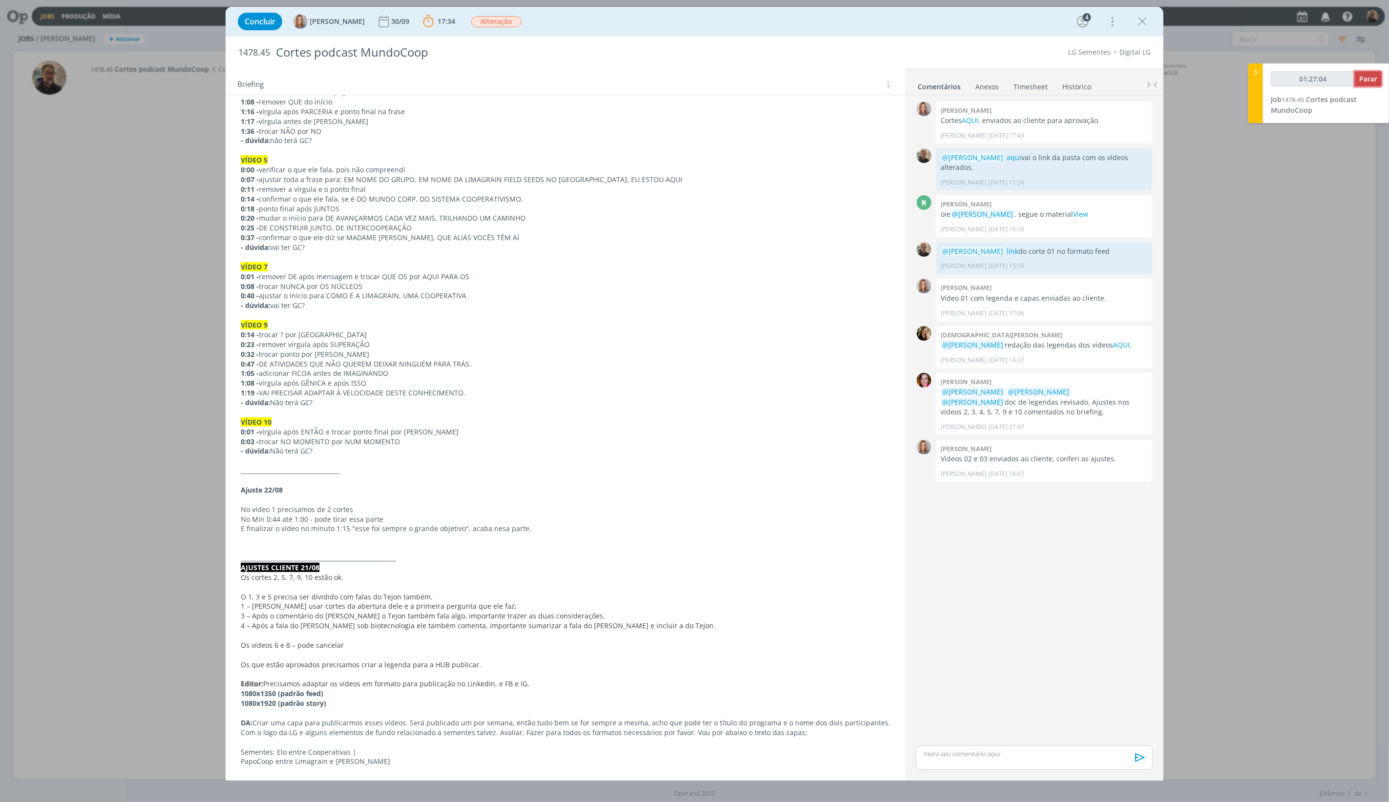
click at [1250, 79] on span "Parar" at bounding box center [1368, 78] width 18 height 9
click at [992, 722] on div "dialog" at bounding box center [1034, 758] width 237 height 24
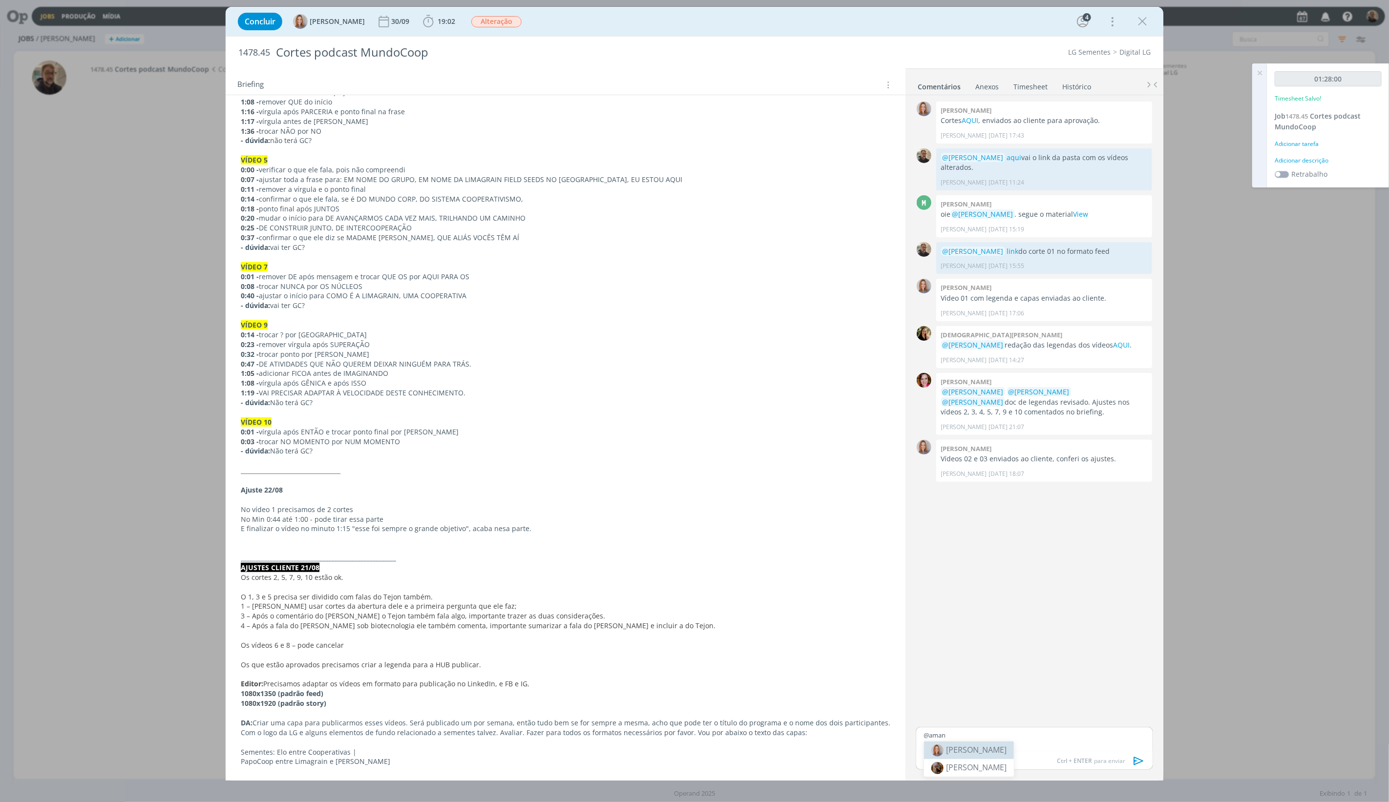
click at [985, 722] on span "[PERSON_NAME]" at bounding box center [976, 750] width 61 height 11
click at [1139, 722] on icon "dialog" at bounding box center [1139, 761] width 10 height 8
click at [1030, 82] on link "Timesheet" at bounding box center [1030, 85] width 35 height 14
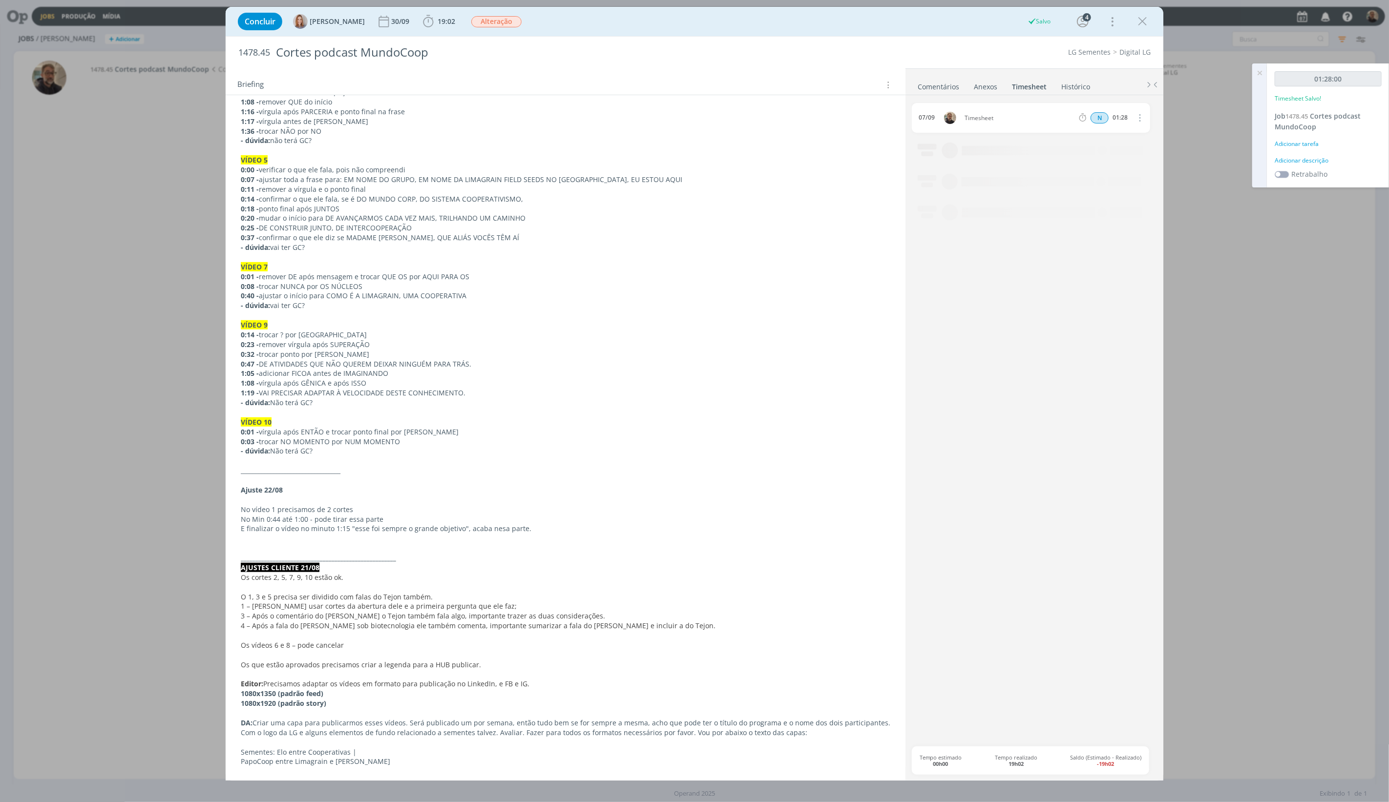
click at [1140, 116] on icon "dialog" at bounding box center [1139, 118] width 11 height 12
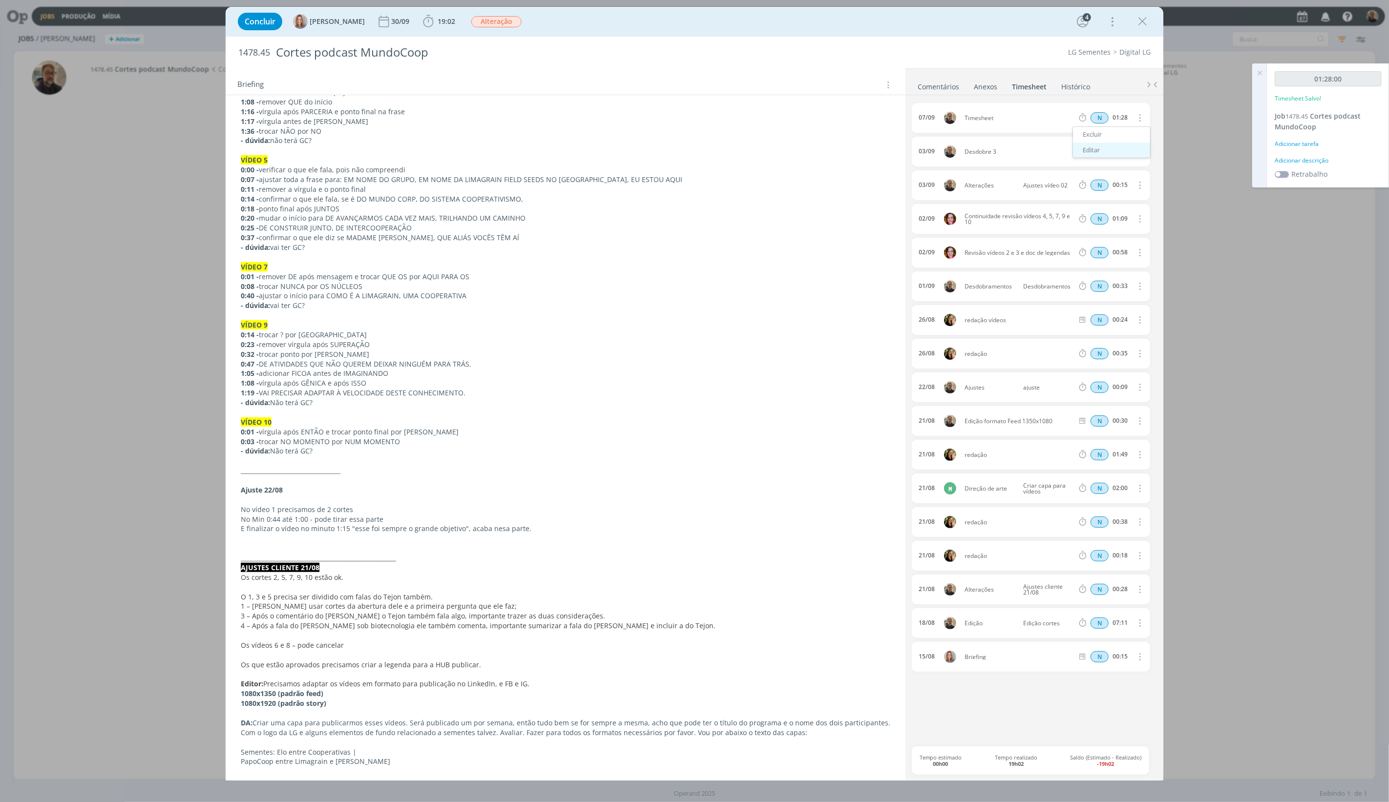
click at [1099, 148] on link "Editar" at bounding box center [1111, 151] width 77 height 16
click at [994, 118] on div "Timesheet" at bounding box center [991, 118] width 53 height 11
drag, startPoint x: 998, startPoint y: 118, endPoint x: 892, endPoint y: 113, distance: 105.6
click at [892, 113] on div "Tarefas Usar Job de template Ordenar por: Prazo crescente Prazo decrescente Ord…" at bounding box center [695, 424] width 938 height 713
click at [1058, 117] on input "Selecione a tarefa" at bounding box center [1047, 118] width 56 height 11
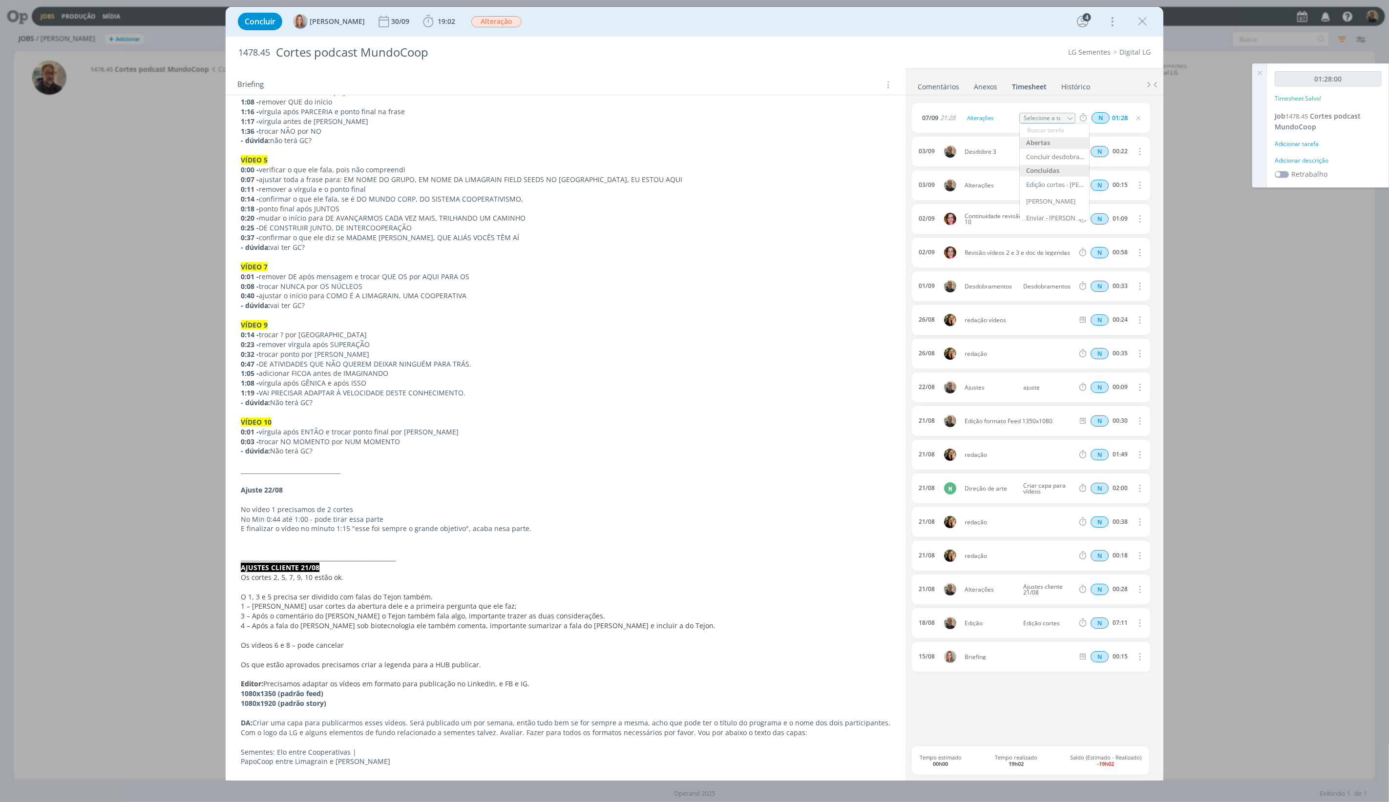
click at [1072, 118] on icon "dialog" at bounding box center [1070, 118] width 7 height 7
click at [1055, 155] on div "Concluir desdobramentos e fazer ajustes de revisão - [PERSON_NAME]" at bounding box center [1055, 157] width 59 height 8
type input "Concluir desdobramentos e fazer ajustes de revisão"
click at [1141, 23] on icon "dialog" at bounding box center [1142, 21] width 15 height 15
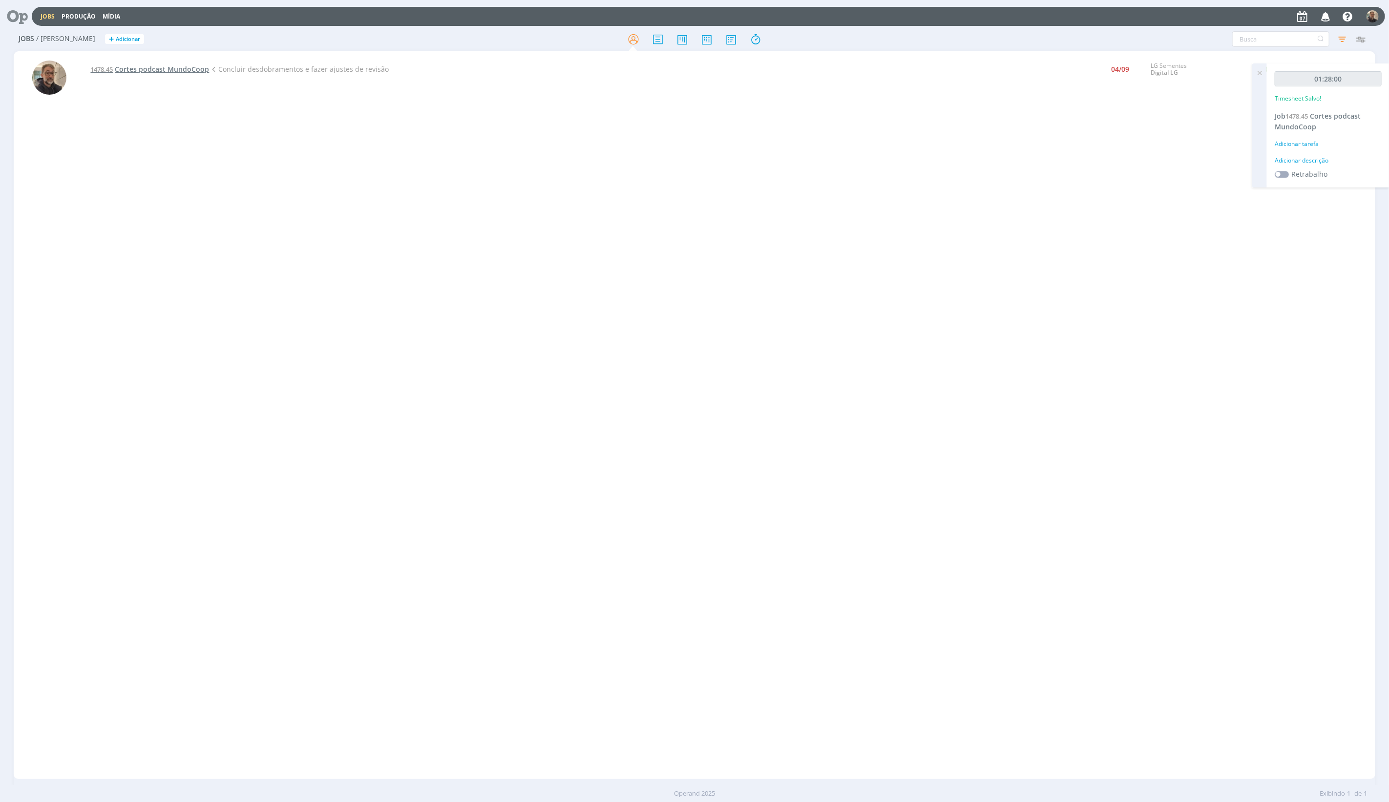
click at [177, 68] on span "Cortes podcast MundoCoop" at bounding box center [162, 68] width 94 height 9
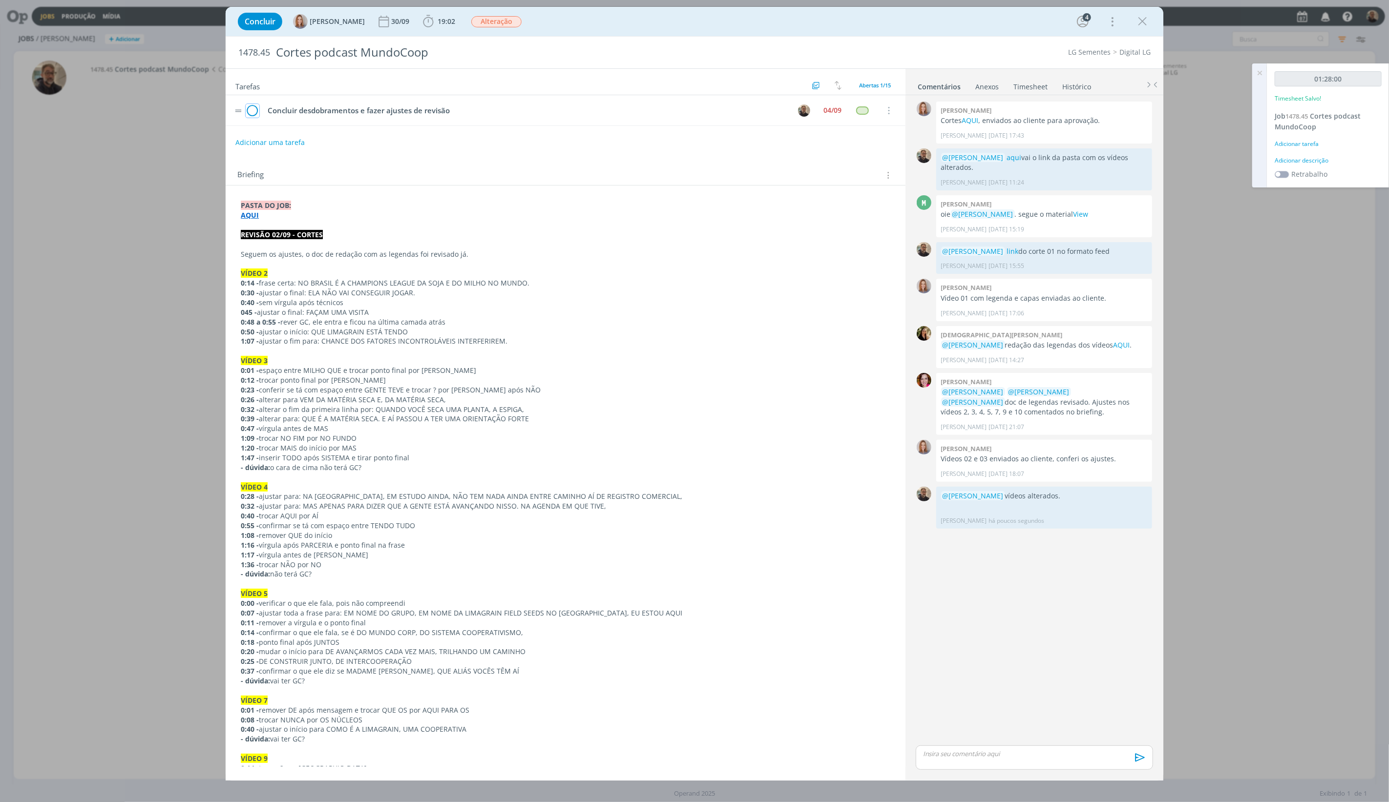
click at [249, 111] on icon "dialog" at bounding box center [253, 111] width 14 height 15
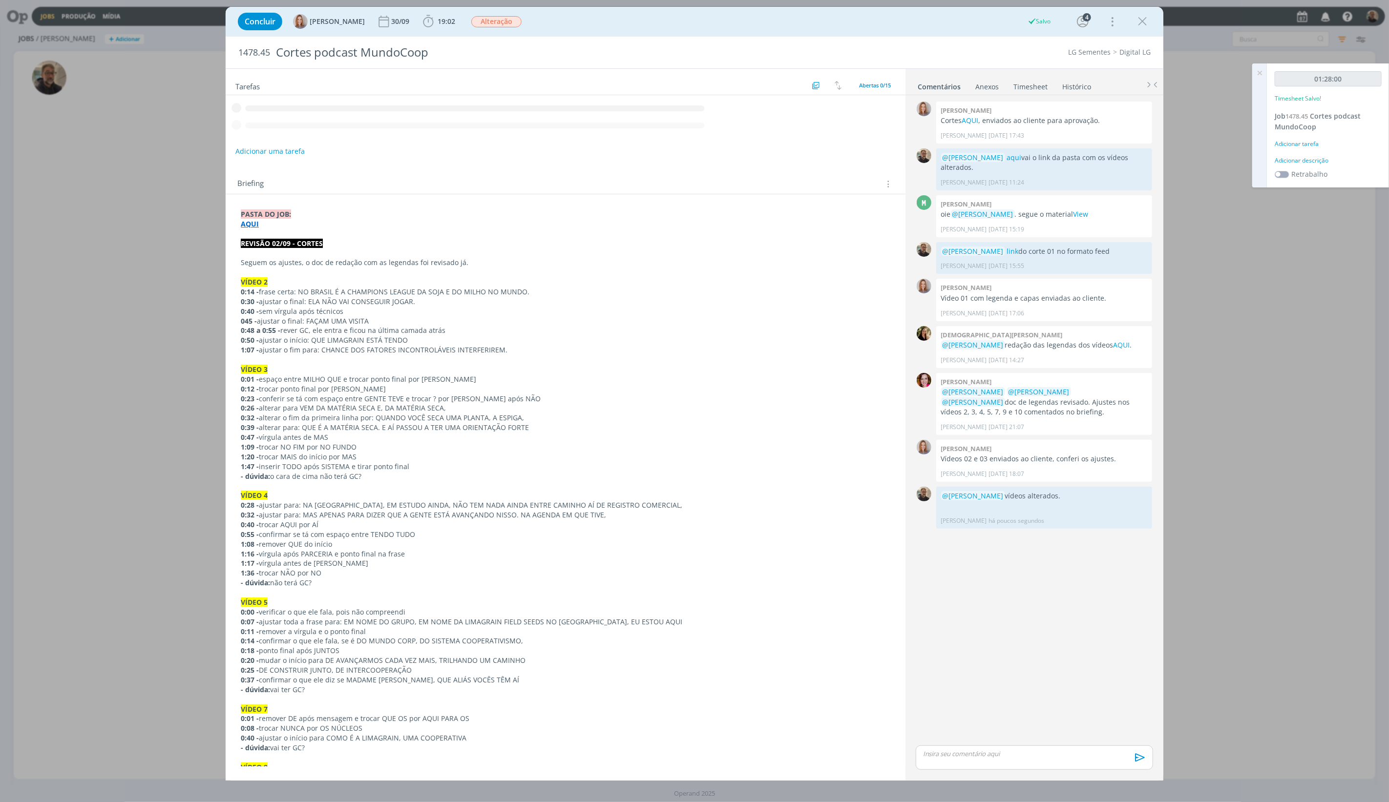
click at [1250, 74] on icon at bounding box center [1260, 72] width 18 height 19
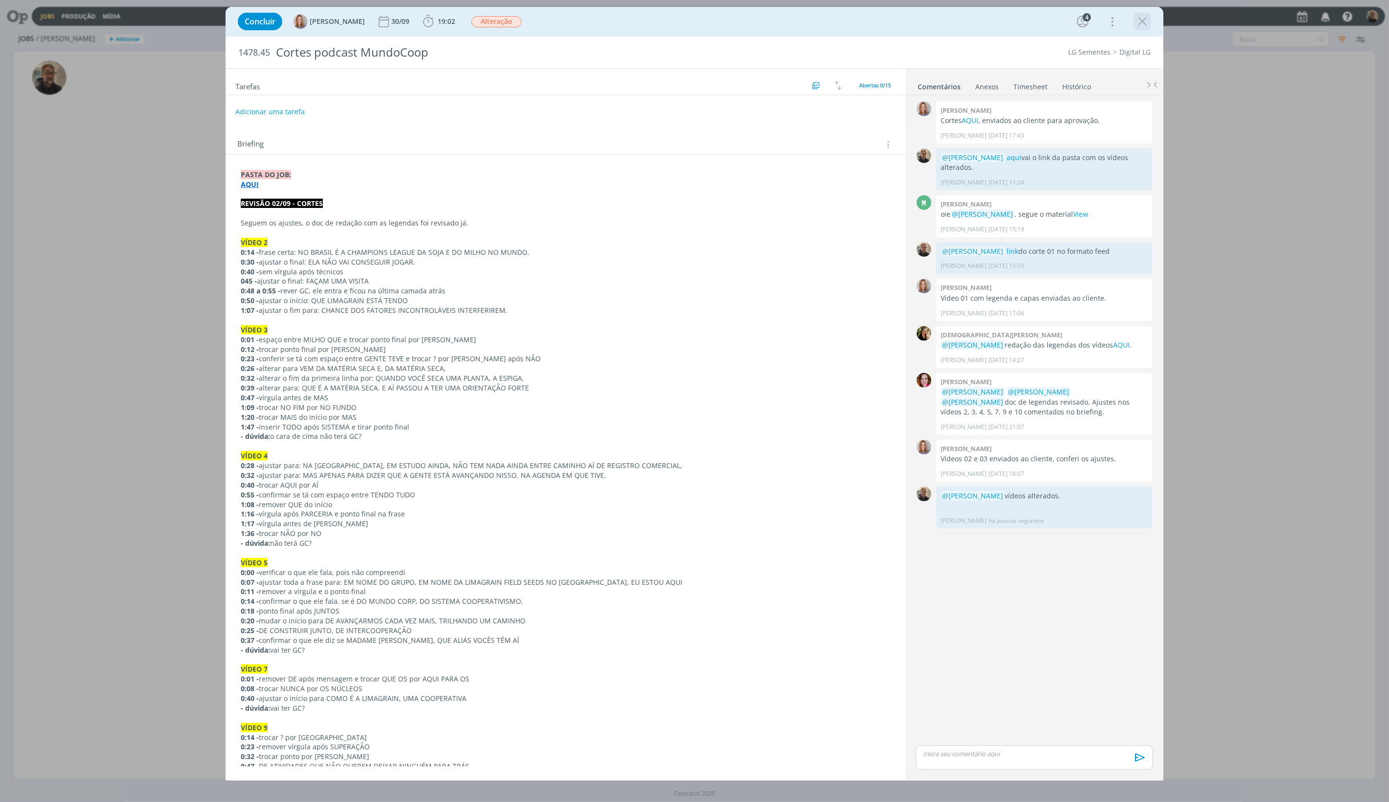
click at [1144, 21] on icon "dialog" at bounding box center [1142, 21] width 15 height 15
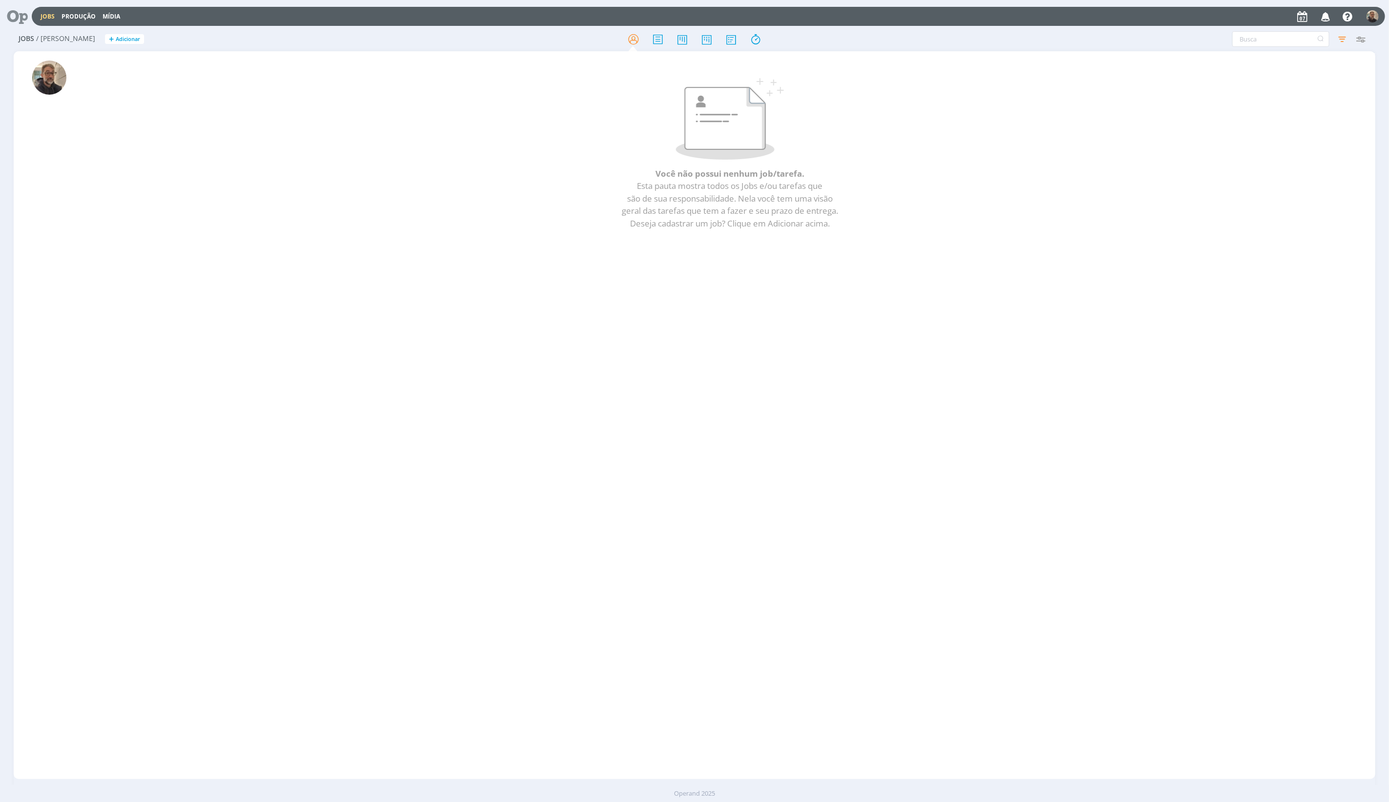
click at [18, 16] on icon at bounding box center [14, 16] width 20 height 19
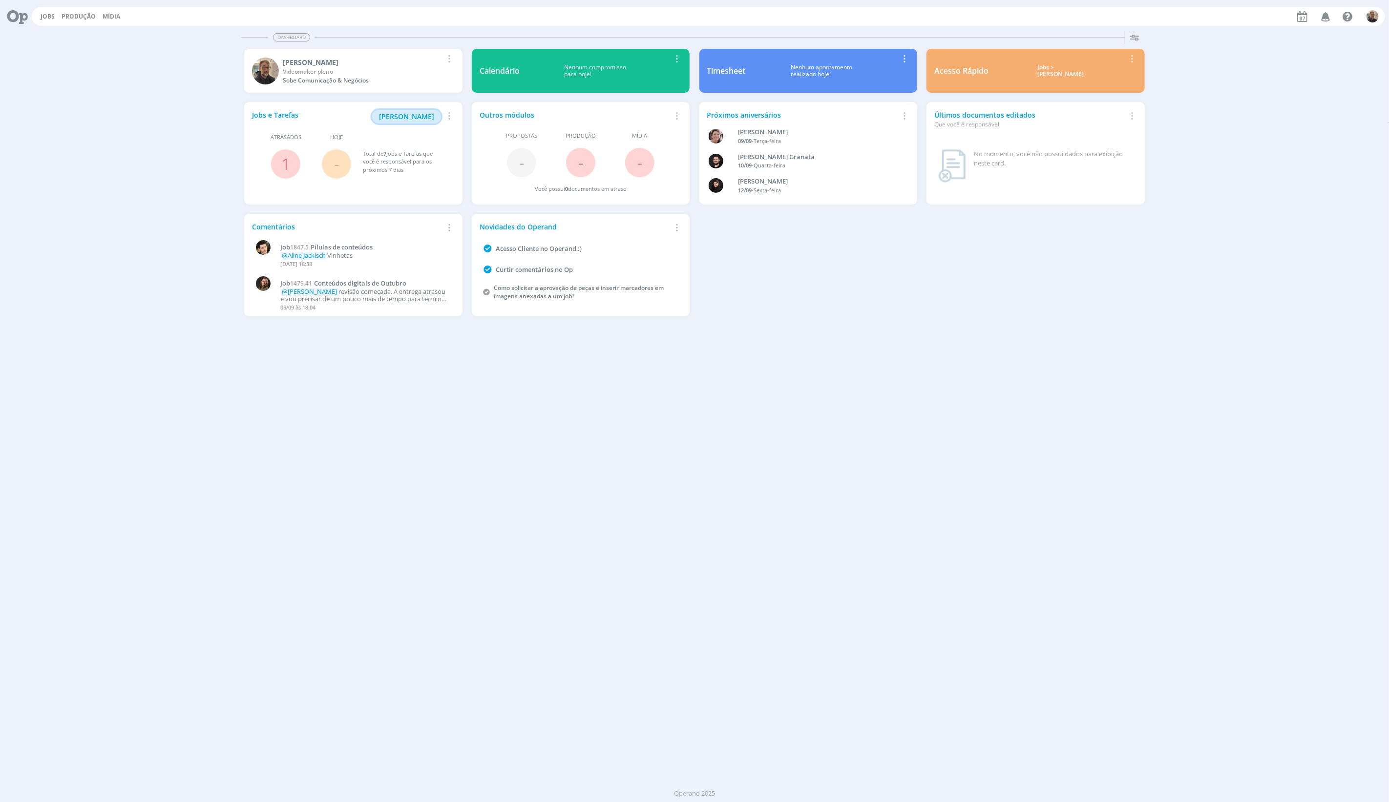
click at [417, 115] on span "[PERSON_NAME]" at bounding box center [406, 116] width 55 height 9
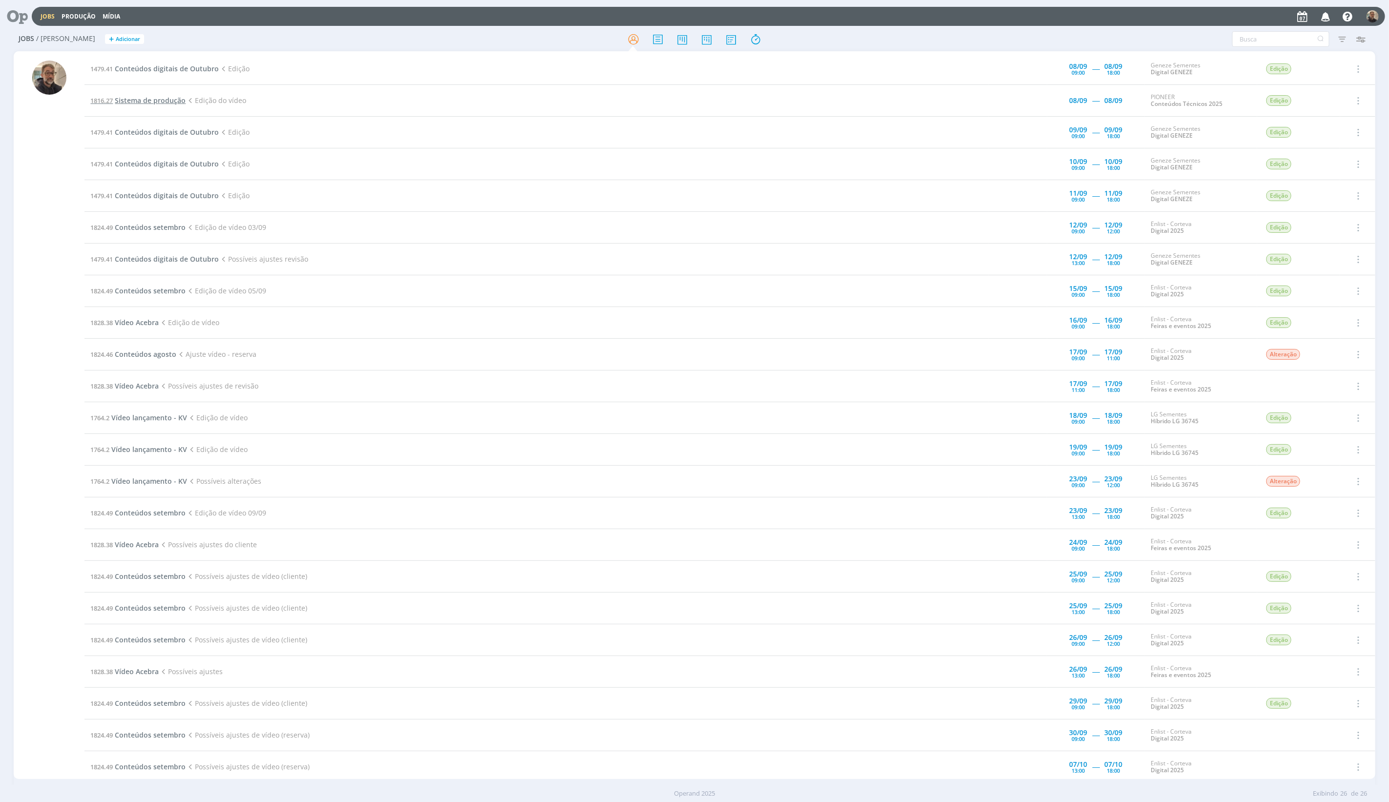
click at [122, 98] on span "Sistema de produção" at bounding box center [150, 100] width 71 height 9
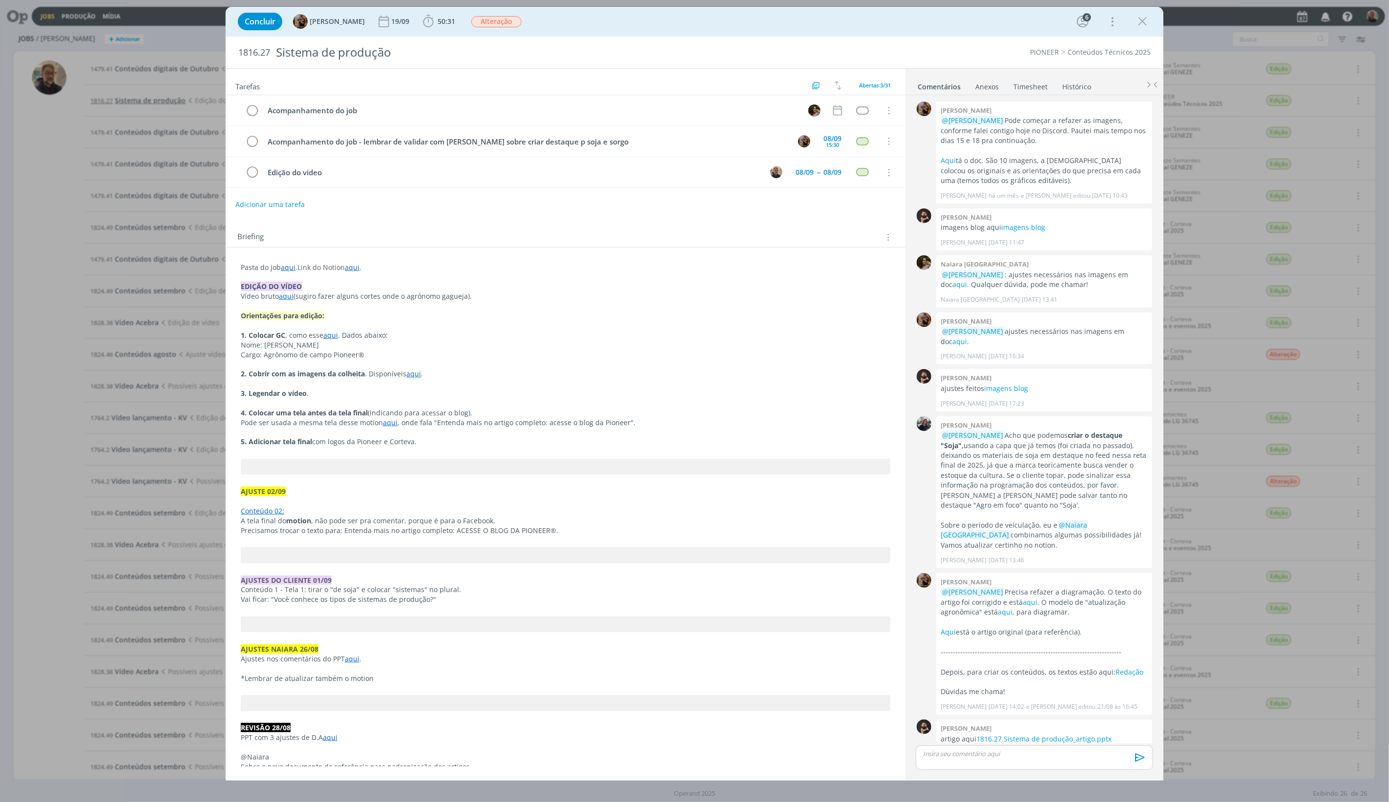
scroll to position [696, 0]
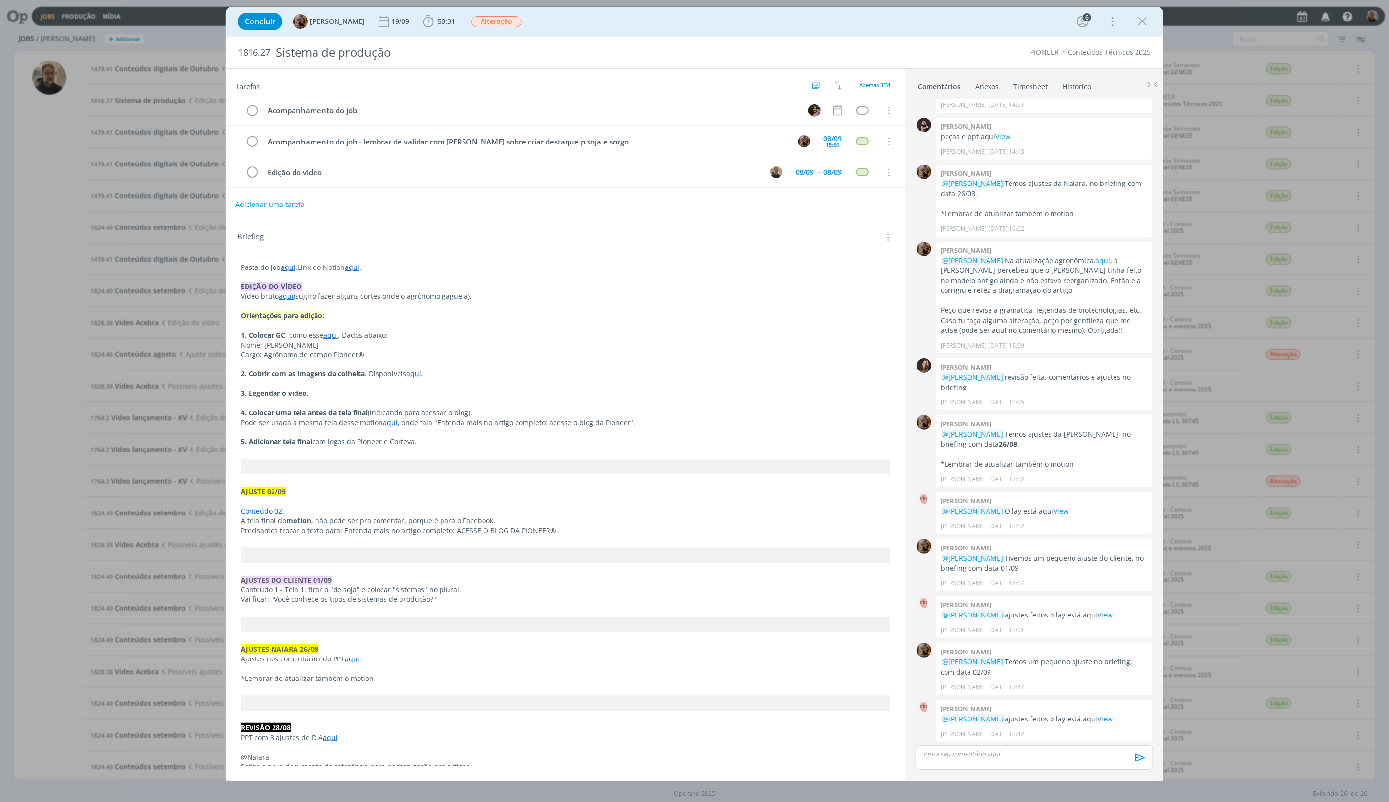
click at [285, 270] on link "aqui" at bounding box center [288, 267] width 15 height 9
click at [297, 284] on link "[URL][DOMAIN_NAME]" at bounding box center [305, 286] width 74 height 13
click at [588, 332] on p "1. Colocar GC , como esse aqui . Dados abaixo:" at bounding box center [565, 336] width 649 height 10
click at [289, 298] on link "aqui" at bounding box center [286, 296] width 15 height 9
click at [297, 318] on link "[URL][DOMAIN_NAME]" at bounding box center [305, 315] width 74 height 13
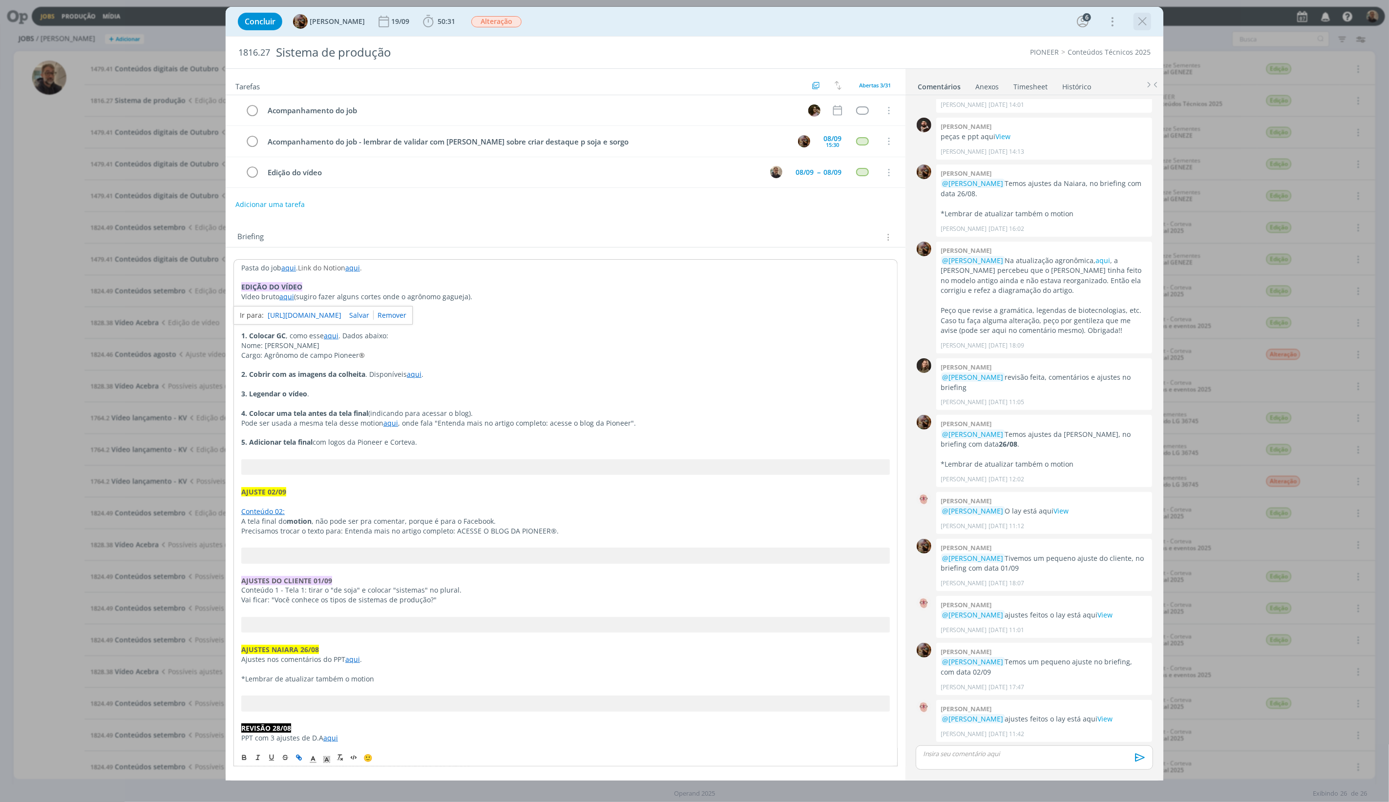
click at [1140, 20] on icon "dialog" at bounding box center [1142, 21] width 15 height 15
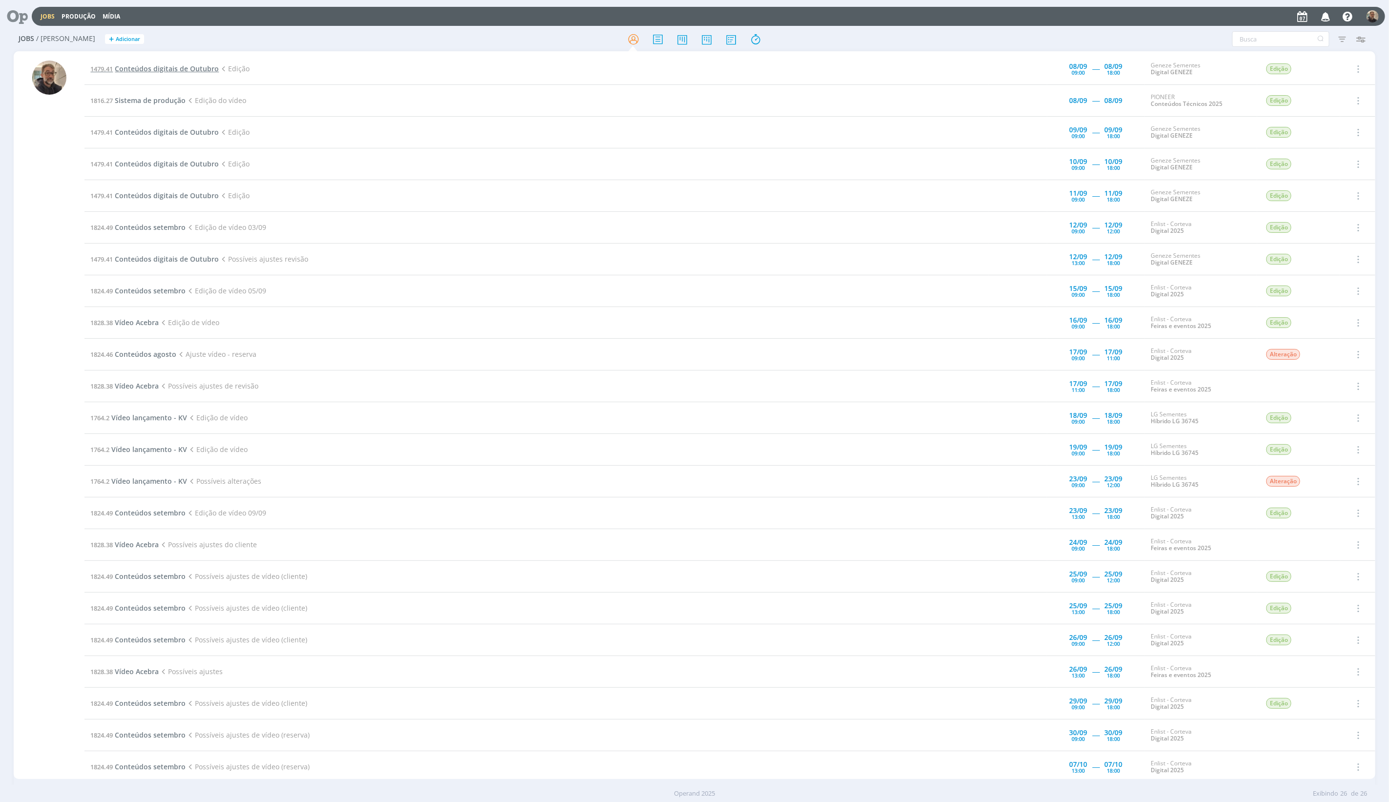
click at [165, 69] on span "Conteúdos digitais de Outubro" at bounding box center [167, 68] width 104 height 9
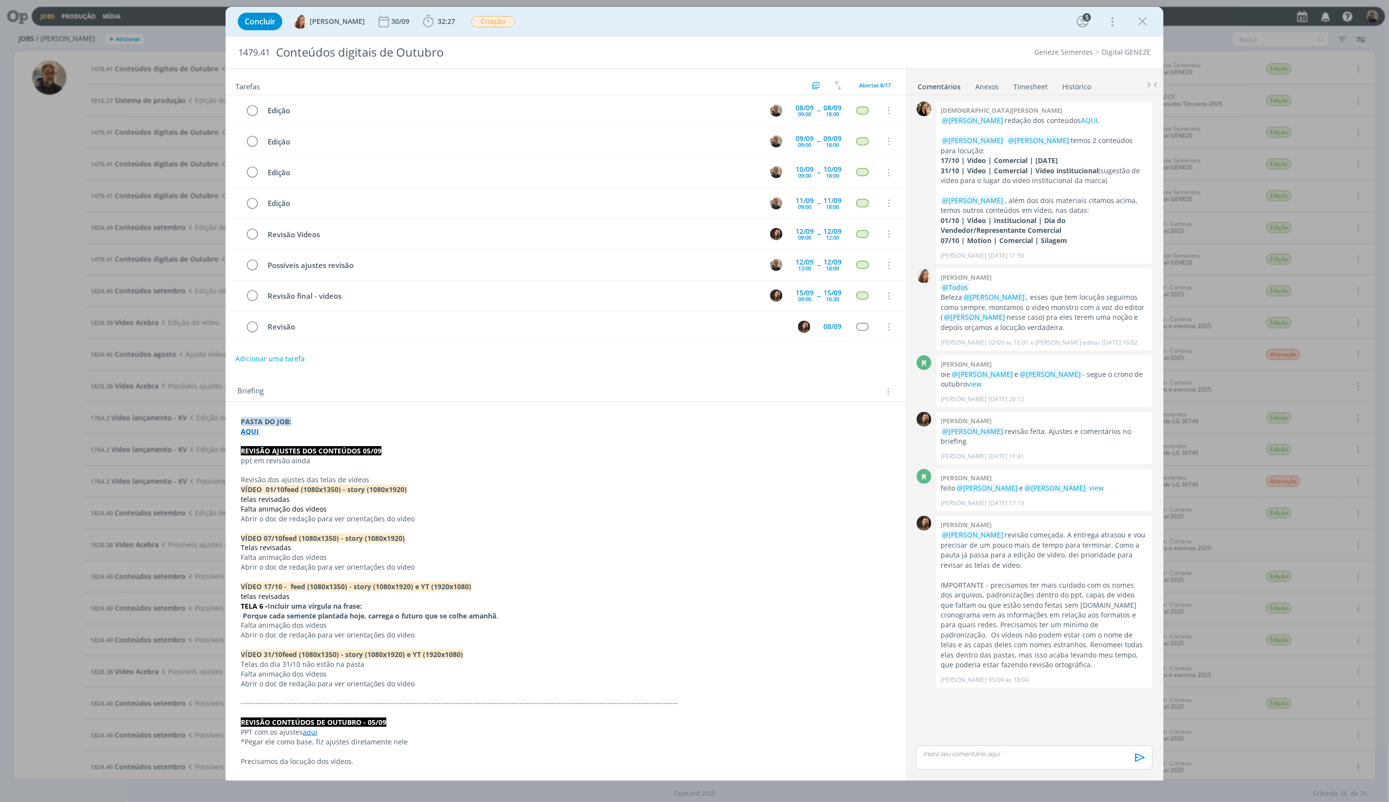
click at [411, 431] on p "AQUI" at bounding box center [566, 432] width 650 height 10
click at [250, 436] on strong "AQUI" at bounding box center [250, 431] width 18 height 9
click at [286, 450] on link "[URL][DOMAIN_NAME]" at bounding box center [305, 450] width 74 height 13
click at [568, 520] on p "Abrir o doc de redação para ver orientações do vídeo" at bounding box center [565, 520] width 649 height 10
click at [1145, 21] on icon "dialog" at bounding box center [1142, 21] width 15 height 15
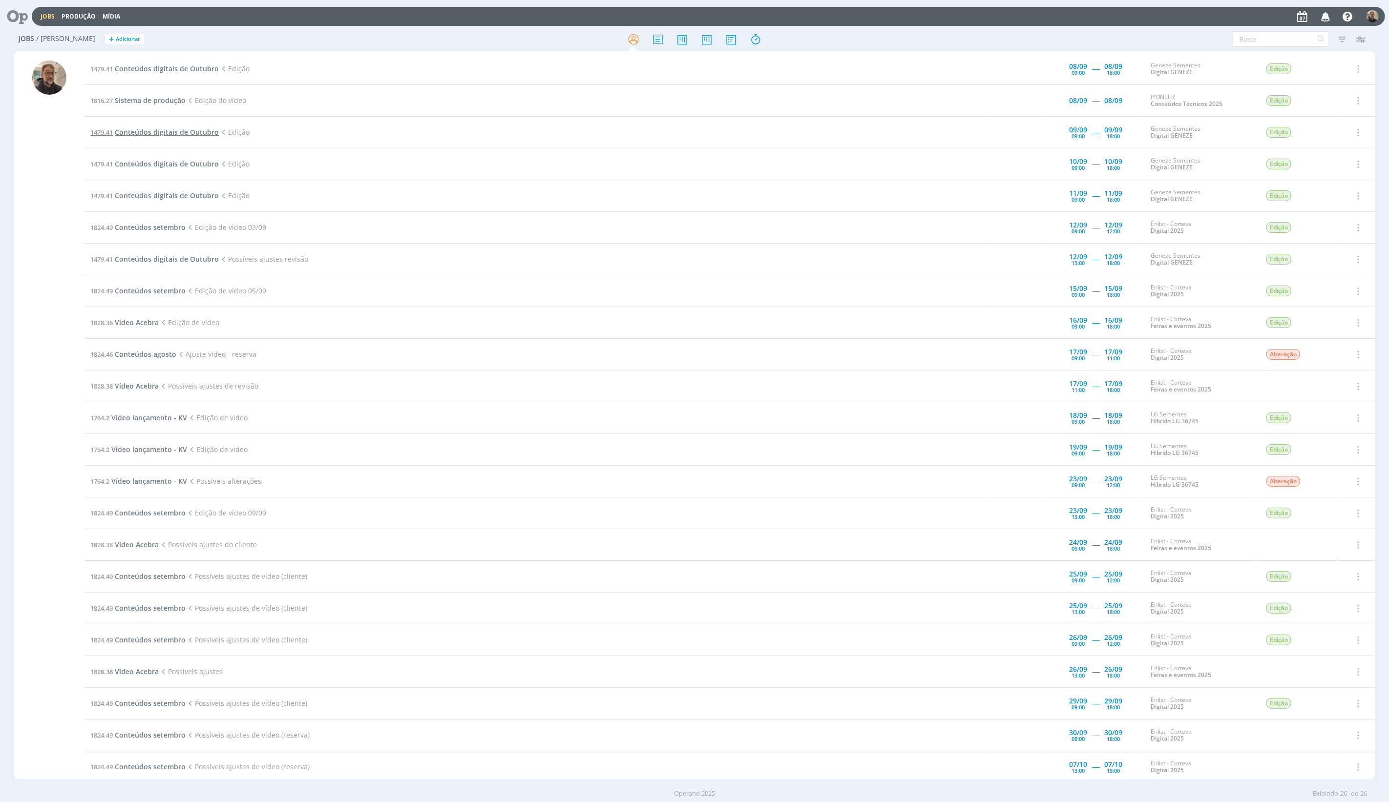
click at [152, 133] on span "Conteúdos digitais de Outubro" at bounding box center [167, 131] width 104 height 9
